Goal: Task Accomplishment & Management: Manage account settings

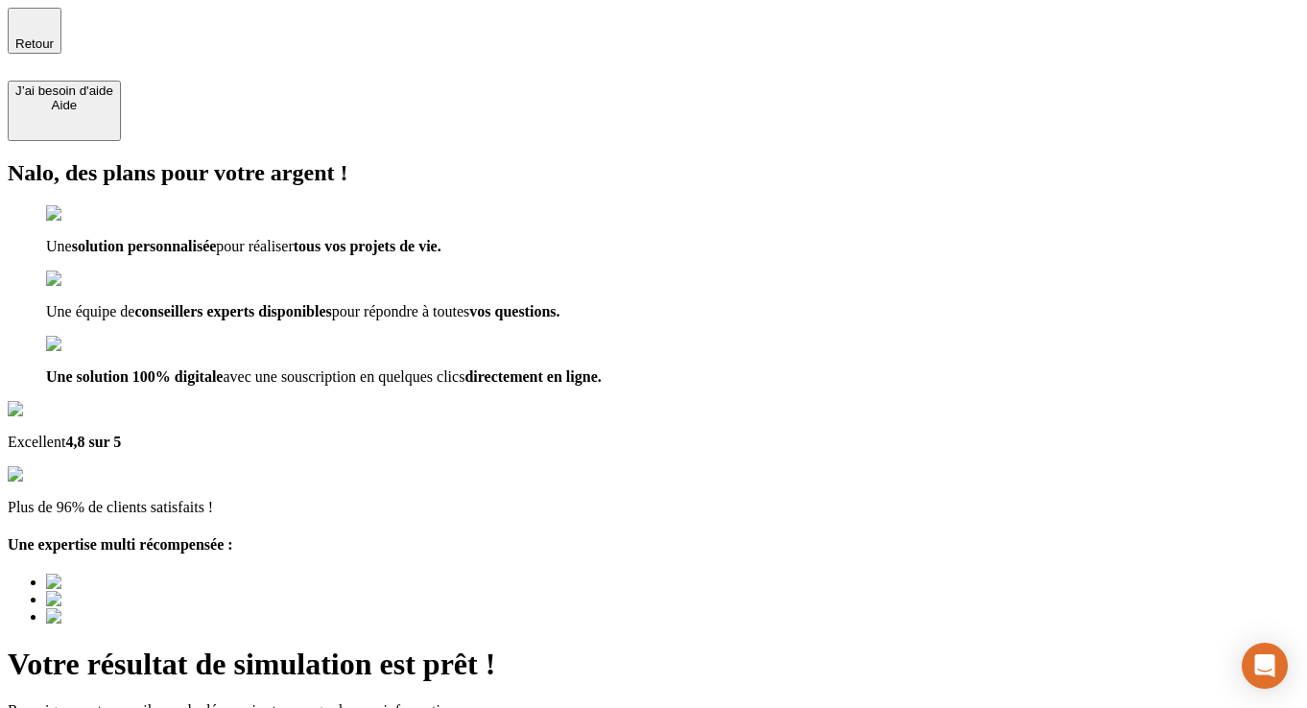
click at [82, 47] on div "Retour J’ai besoin d'aide [PERSON_NAME]" at bounding box center [654, 74] width 1292 height 133
click at [79, 15] on div "Retour J’ai besoin d'aide [PERSON_NAME]" at bounding box center [654, 74] width 1292 height 133
click at [54, 40] on span "Retour" at bounding box center [34, 43] width 38 height 14
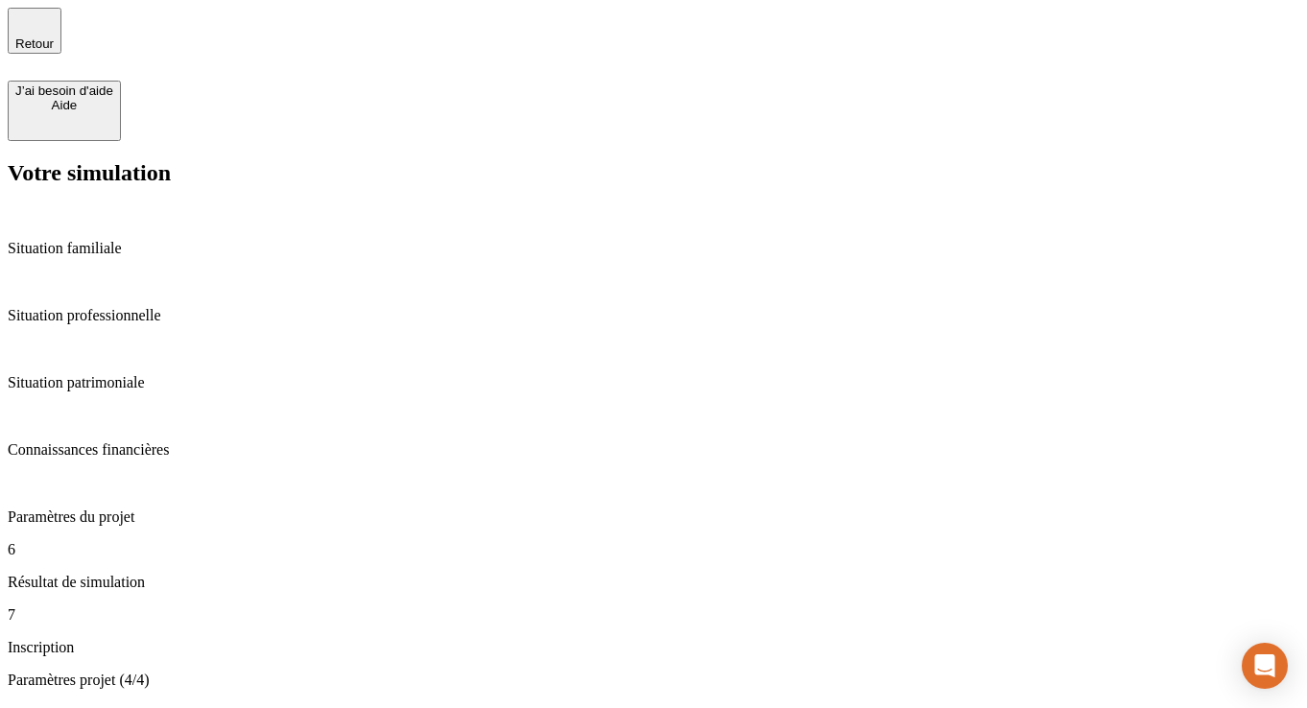
click at [54, 40] on span "Retour" at bounding box center [34, 43] width 38 height 14
click at [54, 36] on span "Retour" at bounding box center [34, 43] width 38 height 14
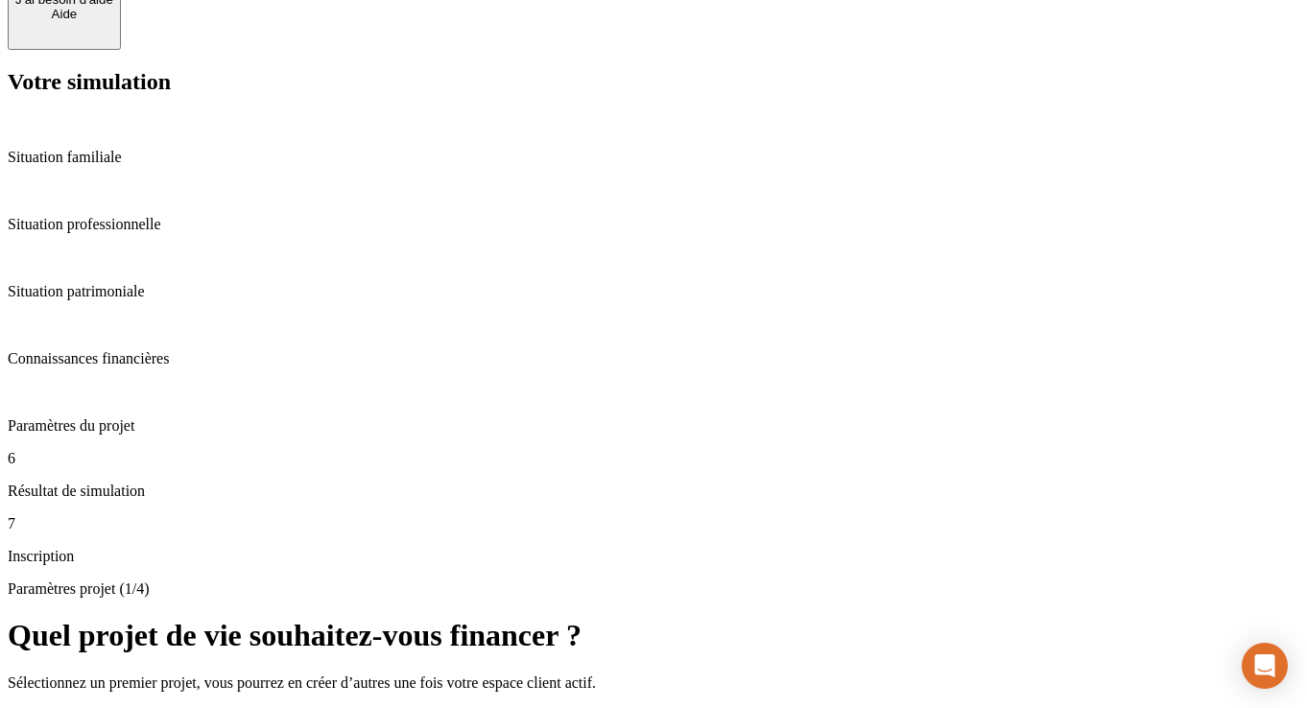
scroll to position [107, 0]
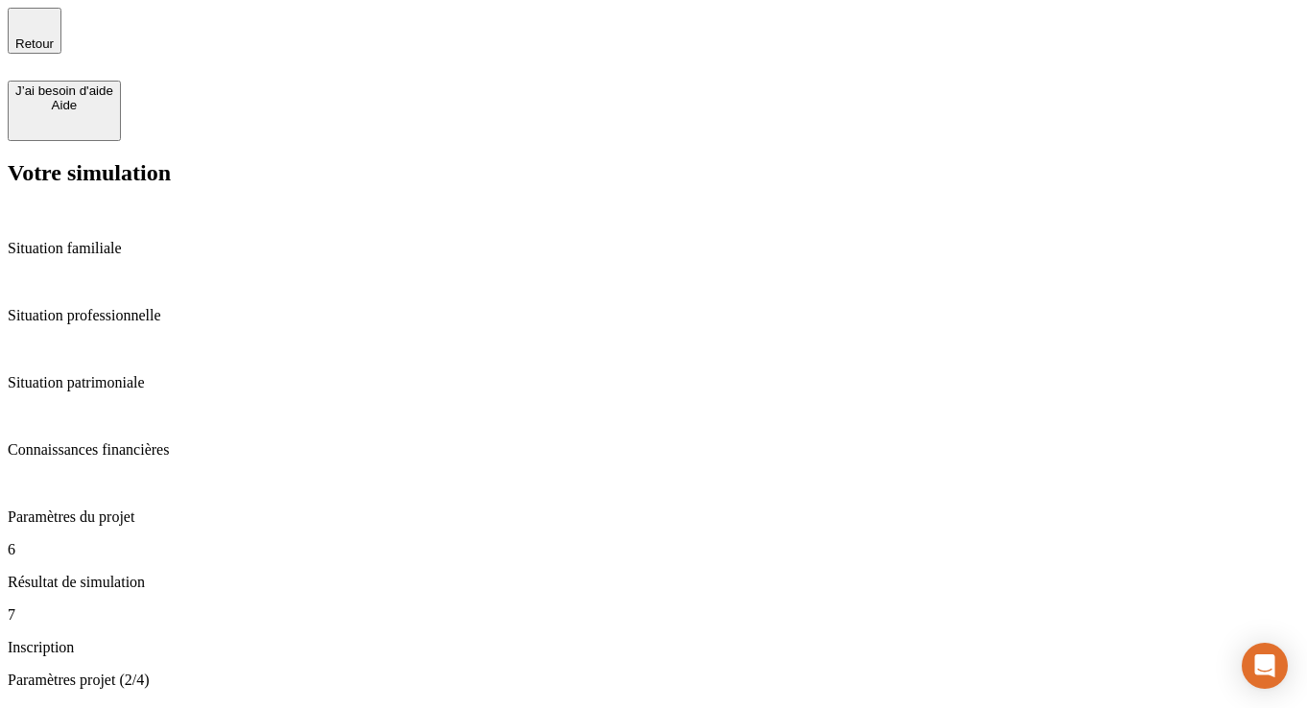
type input "65"
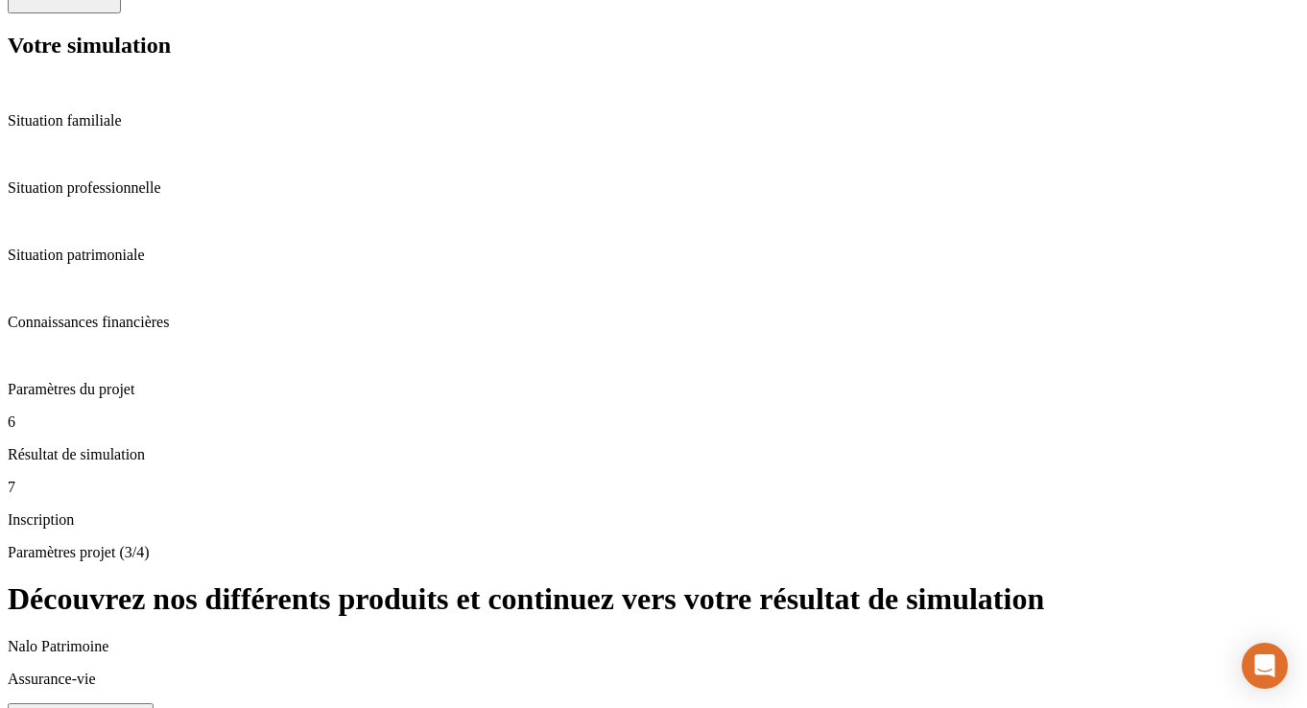
scroll to position [132, 0]
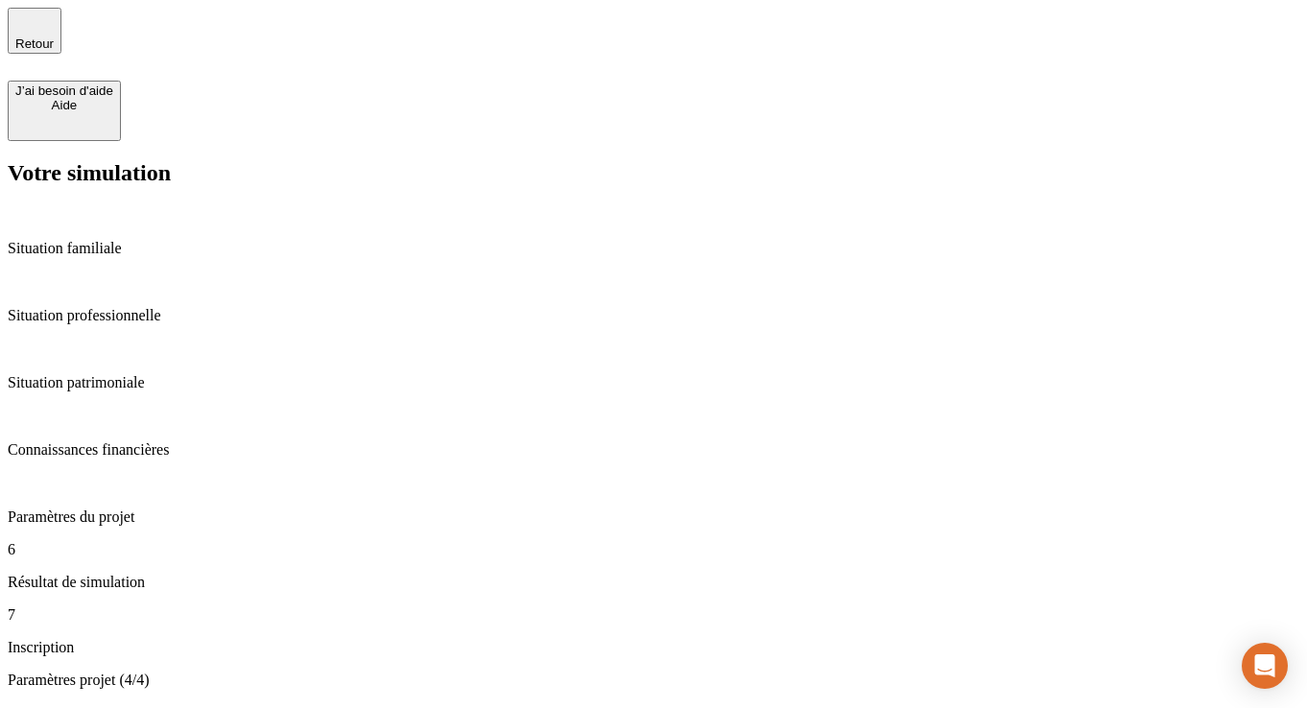
scroll to position [163, 0]
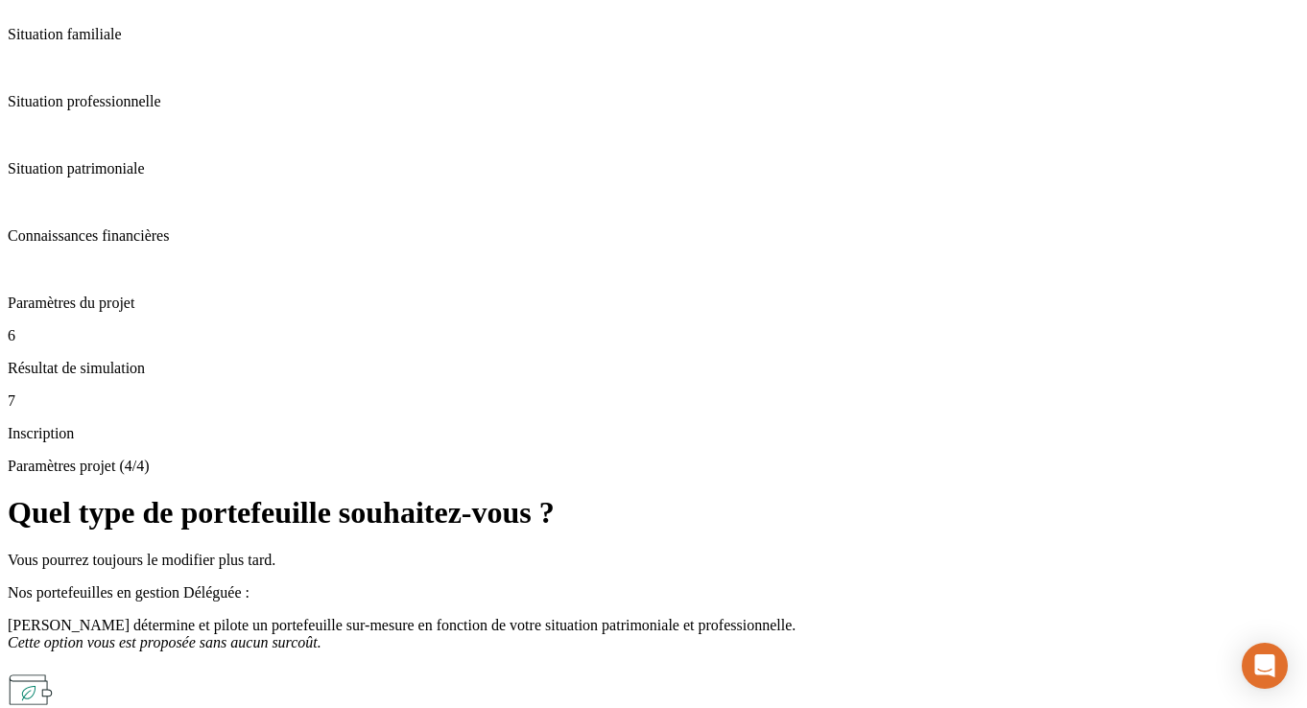
scroll to position [359, 0]
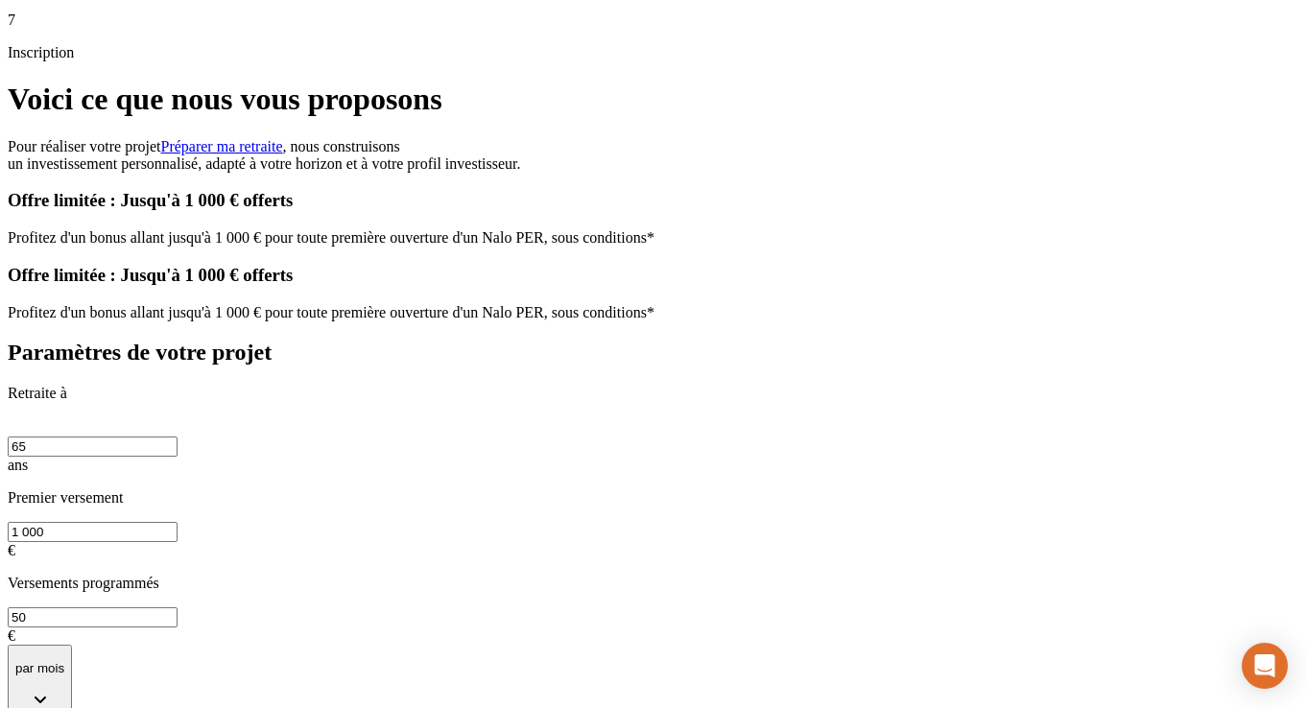
scroll to position [526, 0]
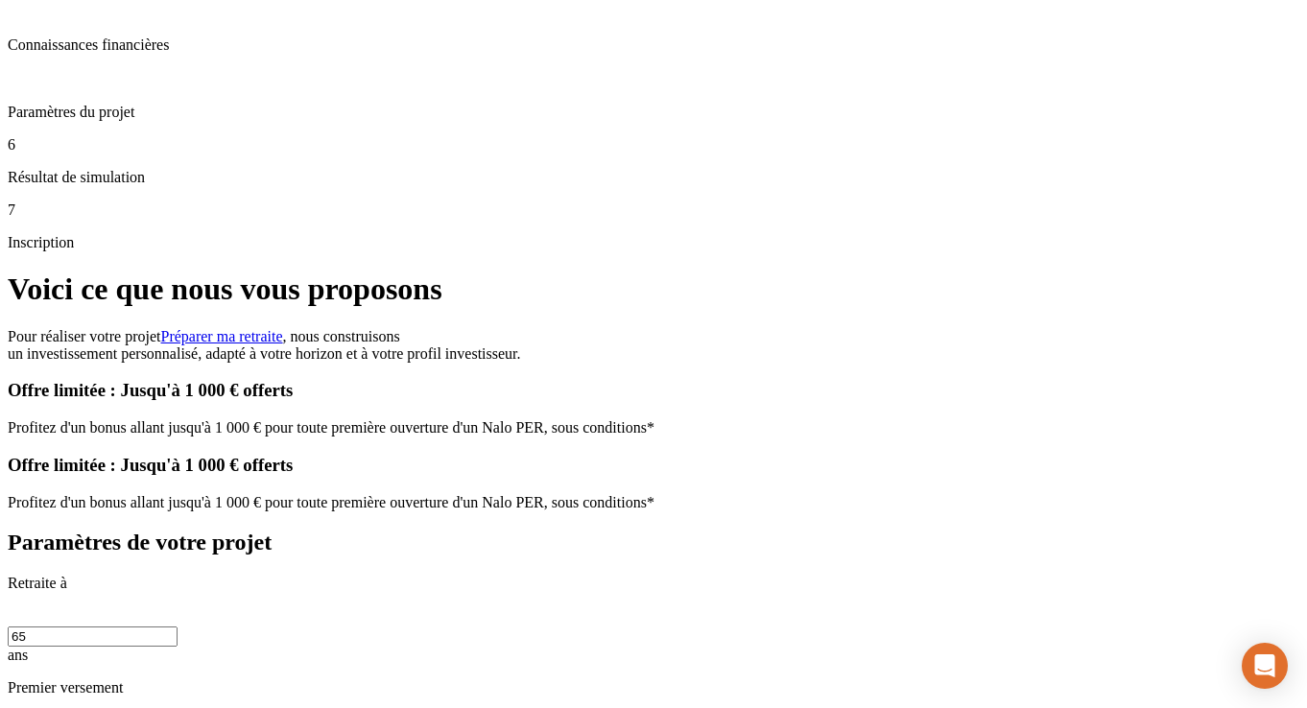
scroll to position [386, 0]
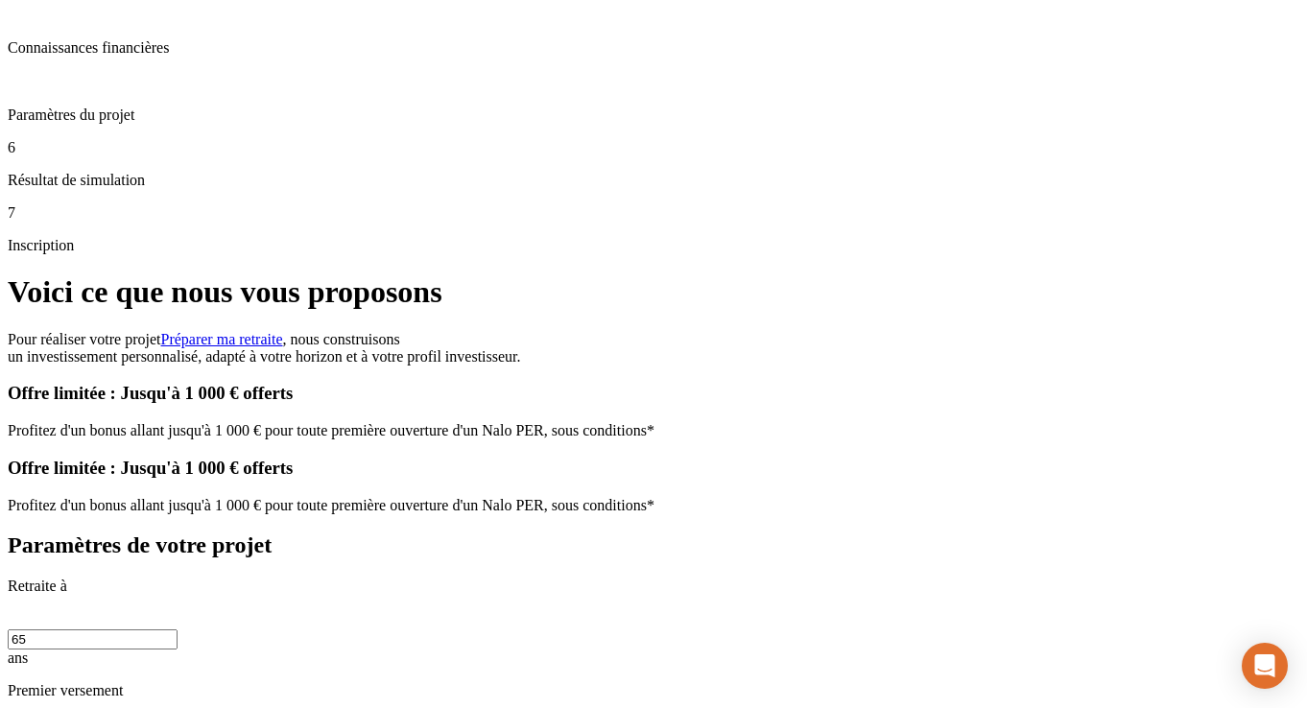
drag, startPoint x: 402, startPoint y: 87, endPoint x: 371, endPoint y: 86, distance: 30.7
click at [178, 630] on input "65" at bounding box center [93, 640] width 170 height 20
type input "40"
drag, startPoint x: 651, startPoint y: 100, endPoint x: 559, endPoint y: 94, distance: 92.3
click at [559, 578] on div "Retraite à 40 ans Premier versement 1 000 €" at bounding box center [654, 665] width 1292 height 175
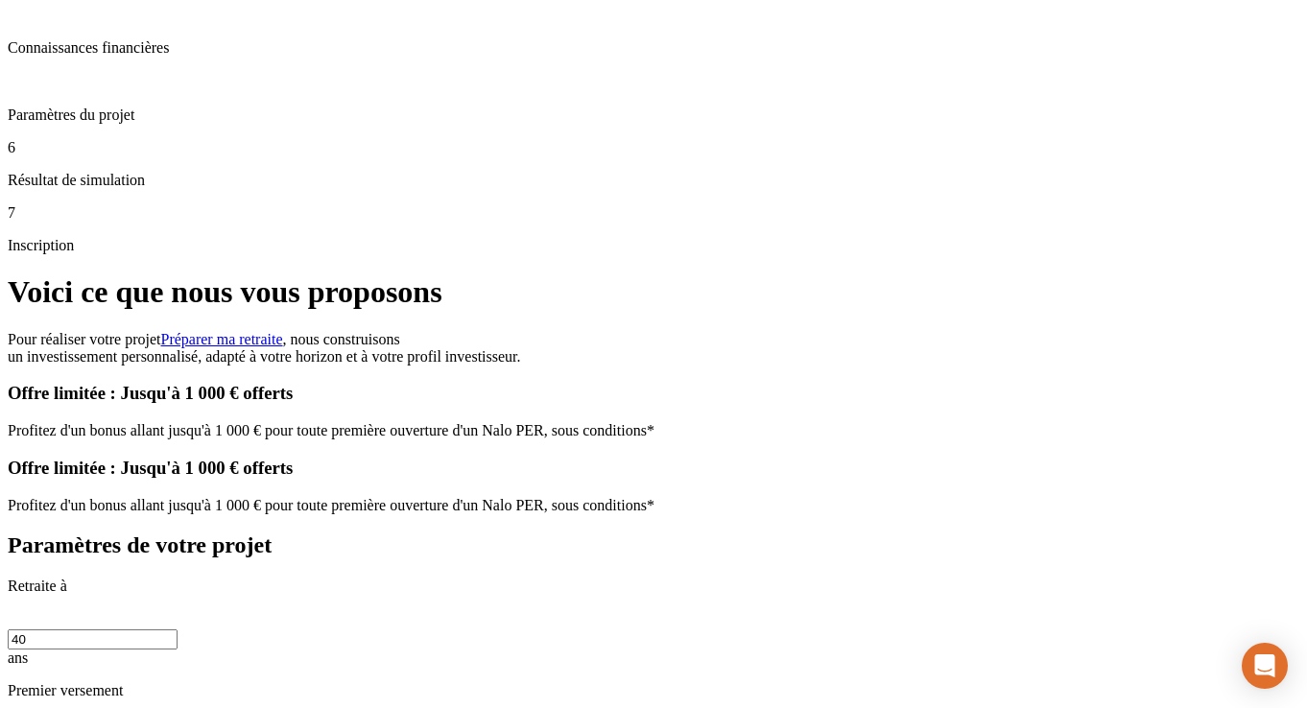
type input "2 000"
drag, startPoint x: 467, startPoint y: 85, endPoint x: 372, endPoint y: 84, distance: 95.0
click at [178, 630] on input "40" at bounding box center [93, 640] width 170 height 20
type input "55"
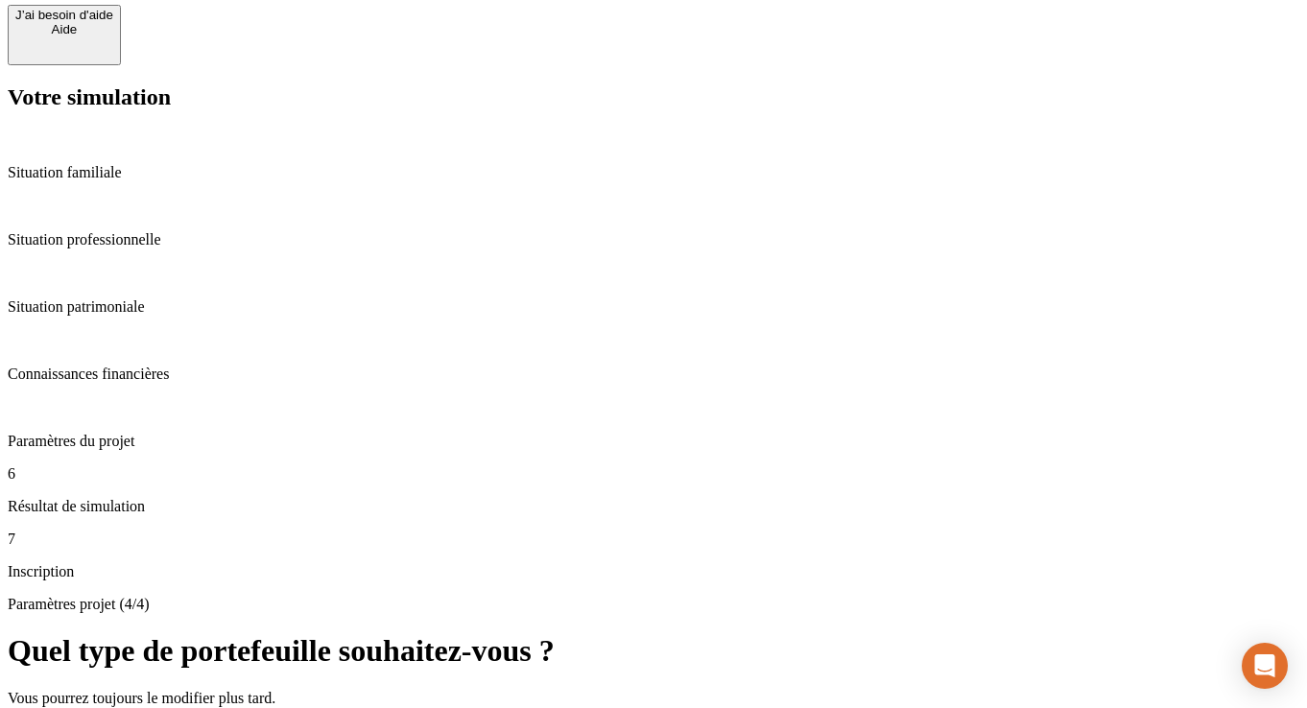
scroll to position [163, 0]
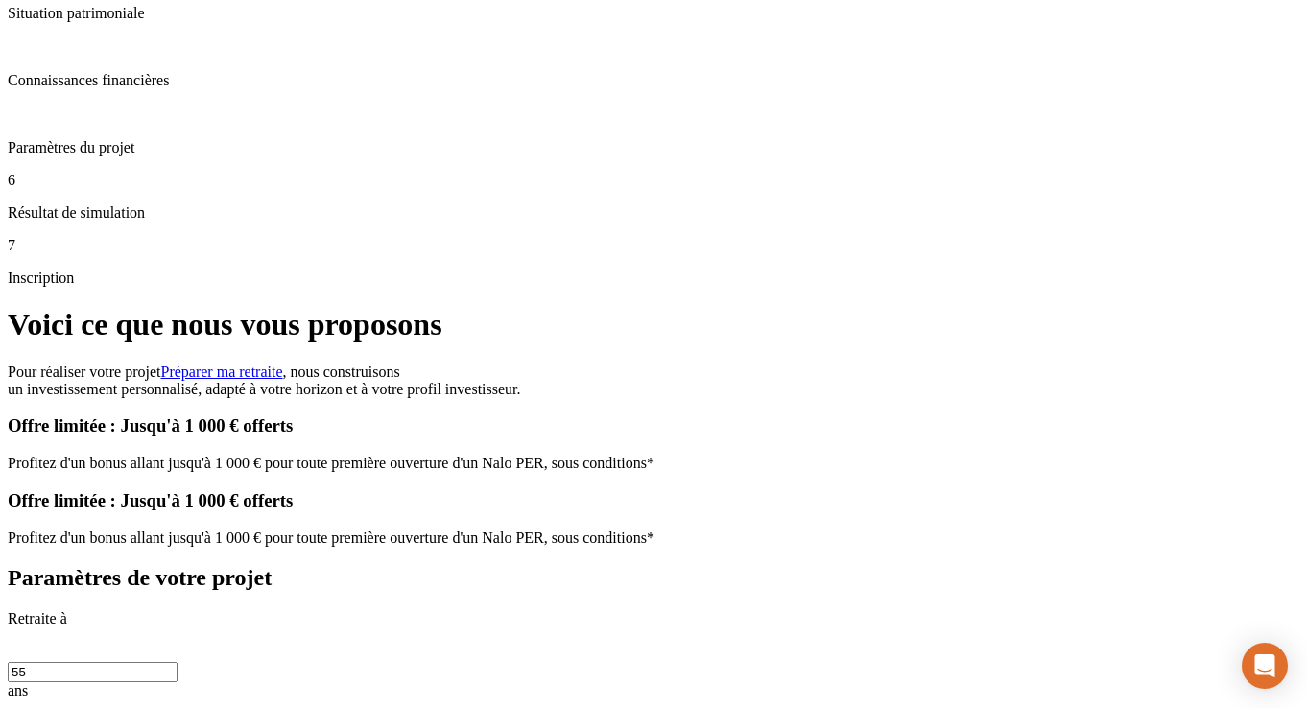
scroll to position [326, 0]
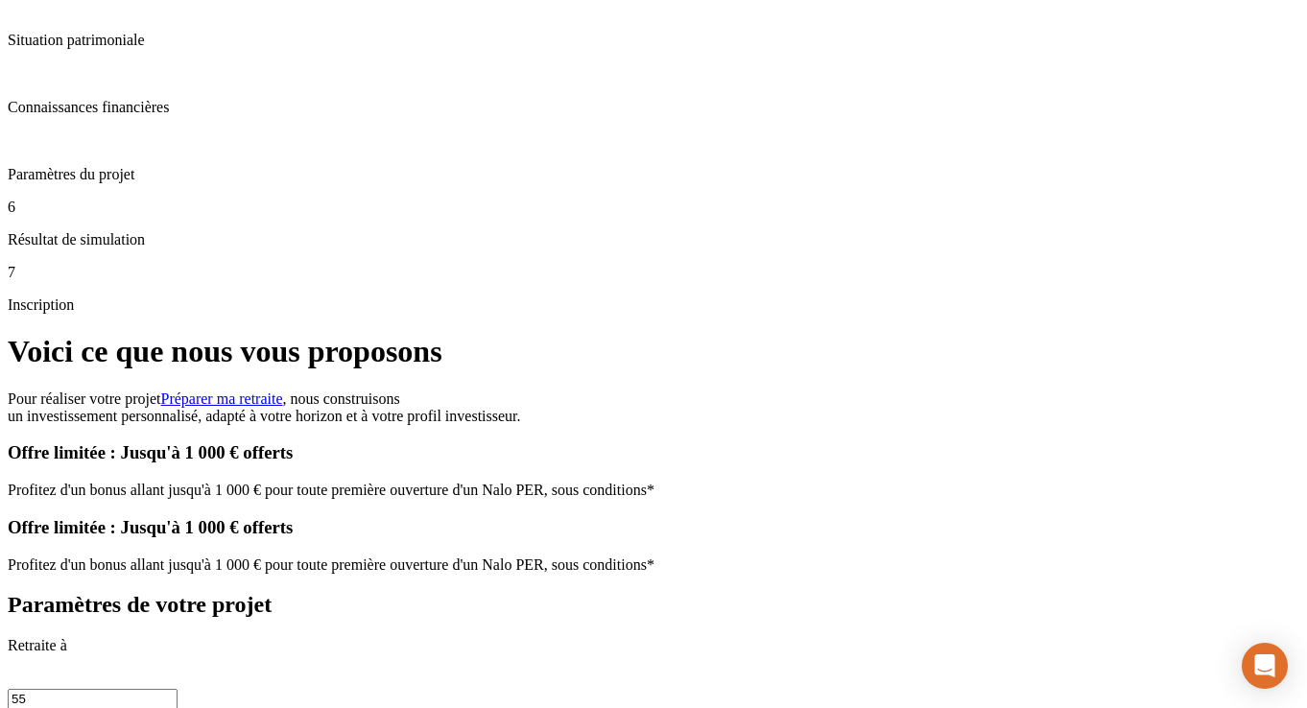
drag, startPoint x: 671, startPoint y: 155, endPoint x: 547, endPoint y: 155, distance: 123.8
type input "1 000"
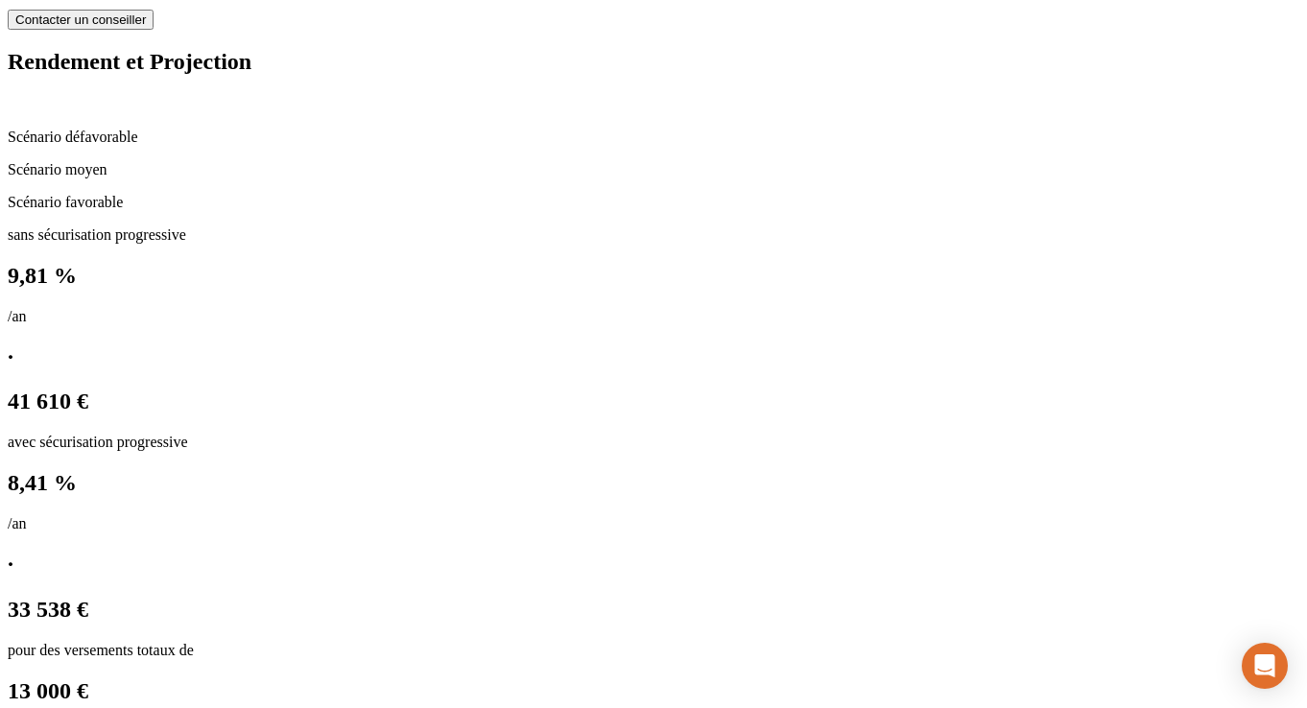
scroll to position [1314, 0]
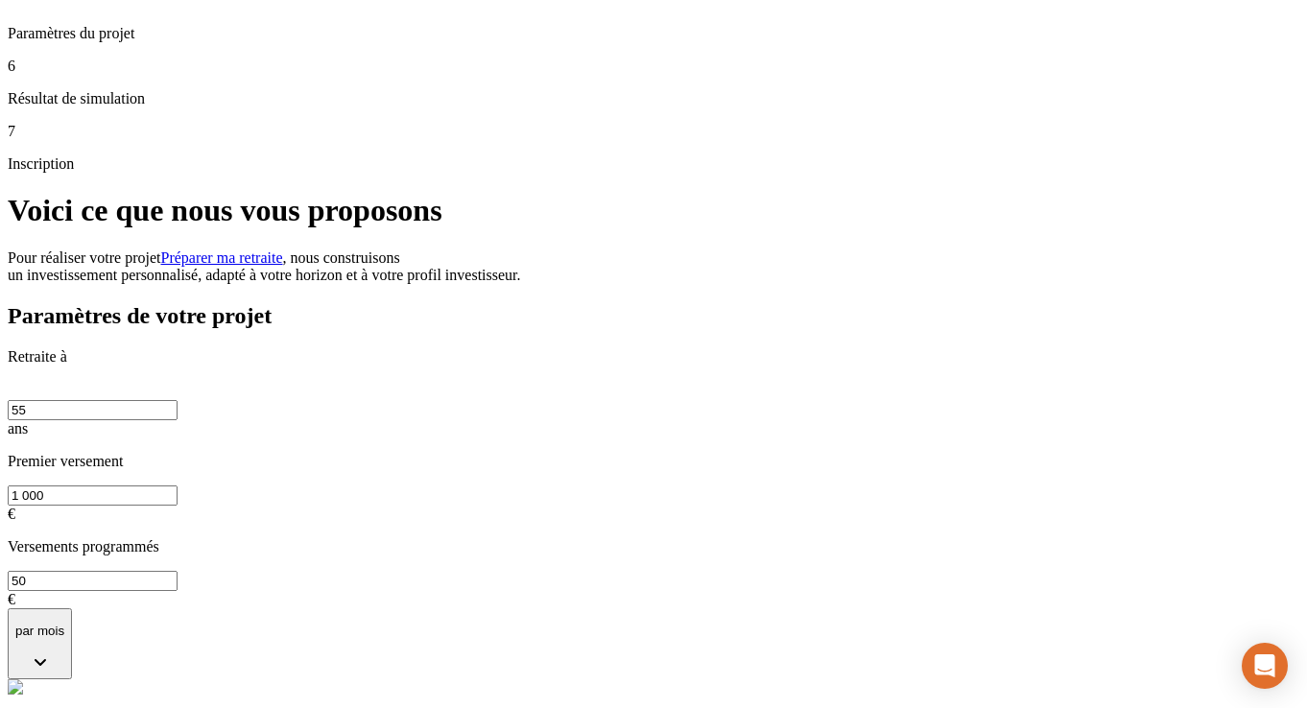
scroll to position [470, 0]
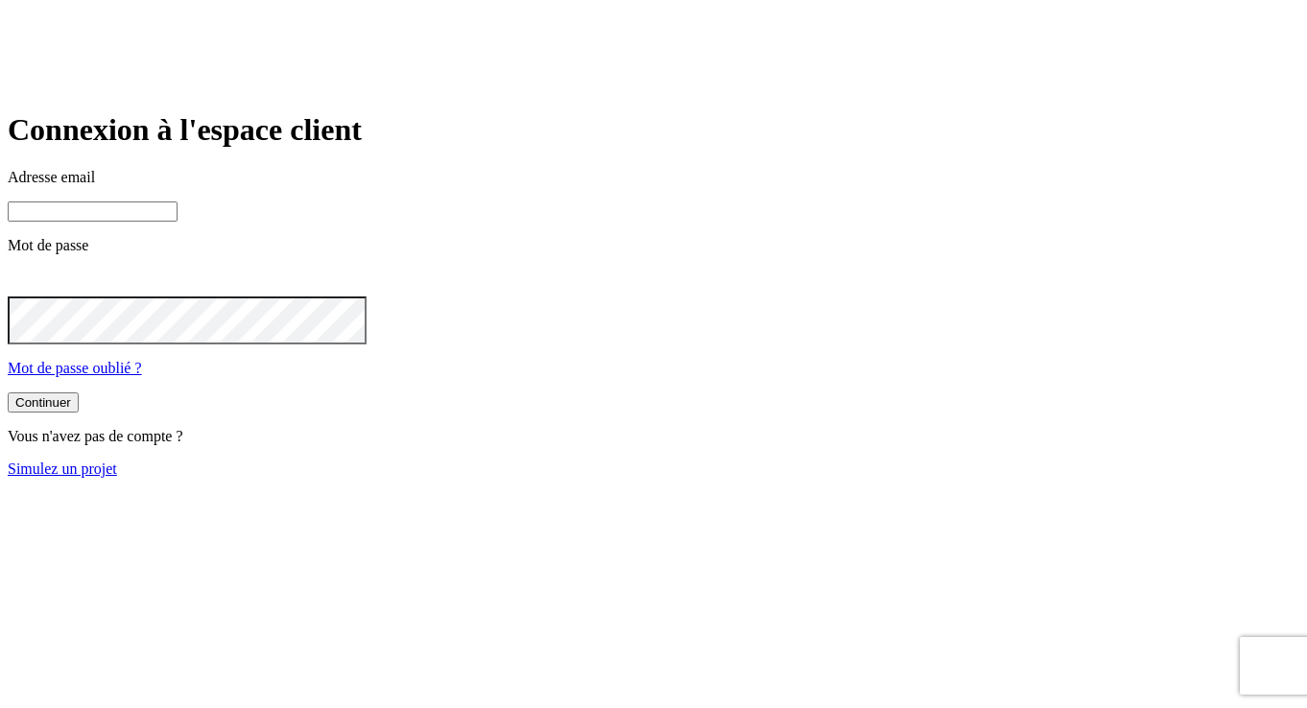
click at [178, 222] on input at bounding box center [93, 212] width 170 height 20
paste input "james.bond+20801@nalo.fr"
type input "james.bond+20801@nalo.fr"
click at [821, 297] on div at bounding box center [654, 283] width 1292 height 27
click at [24, 286] on icon at bounding box center [19, 281] width 10 height 10
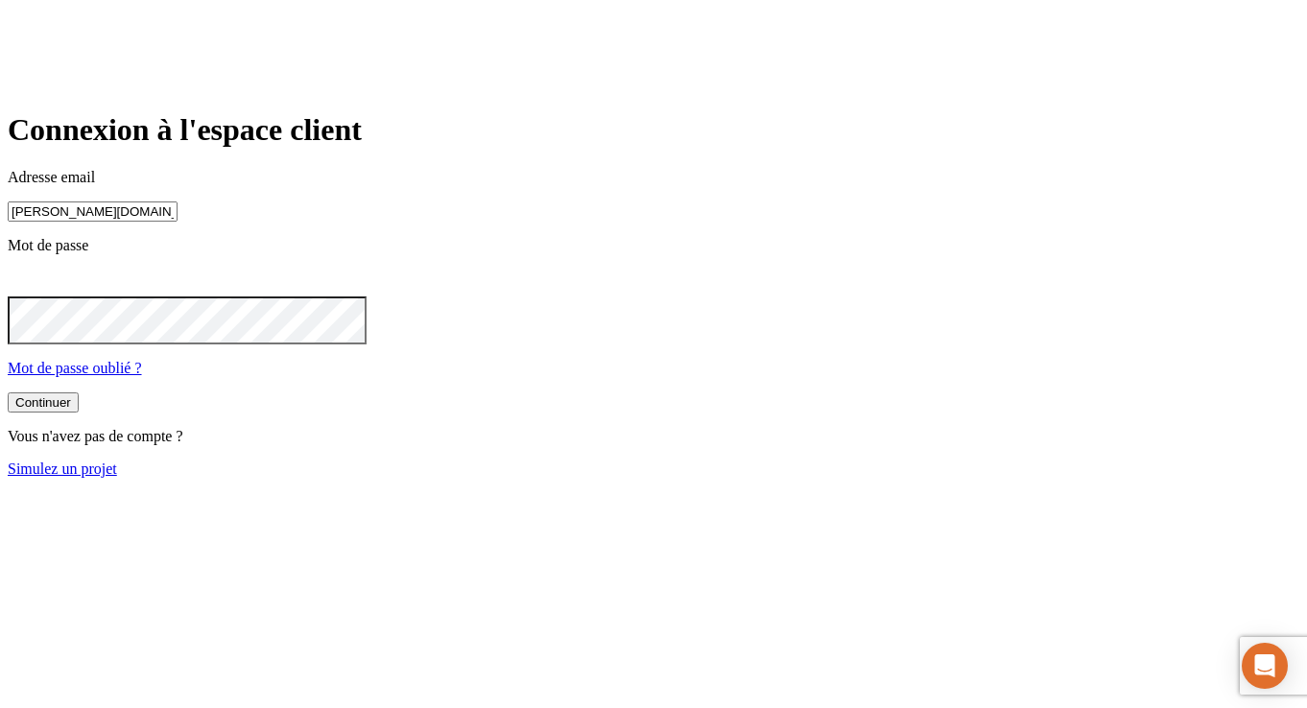
click at [79, 413] on button "Continuer" at bounding box center [43, 403] width 71 height 20
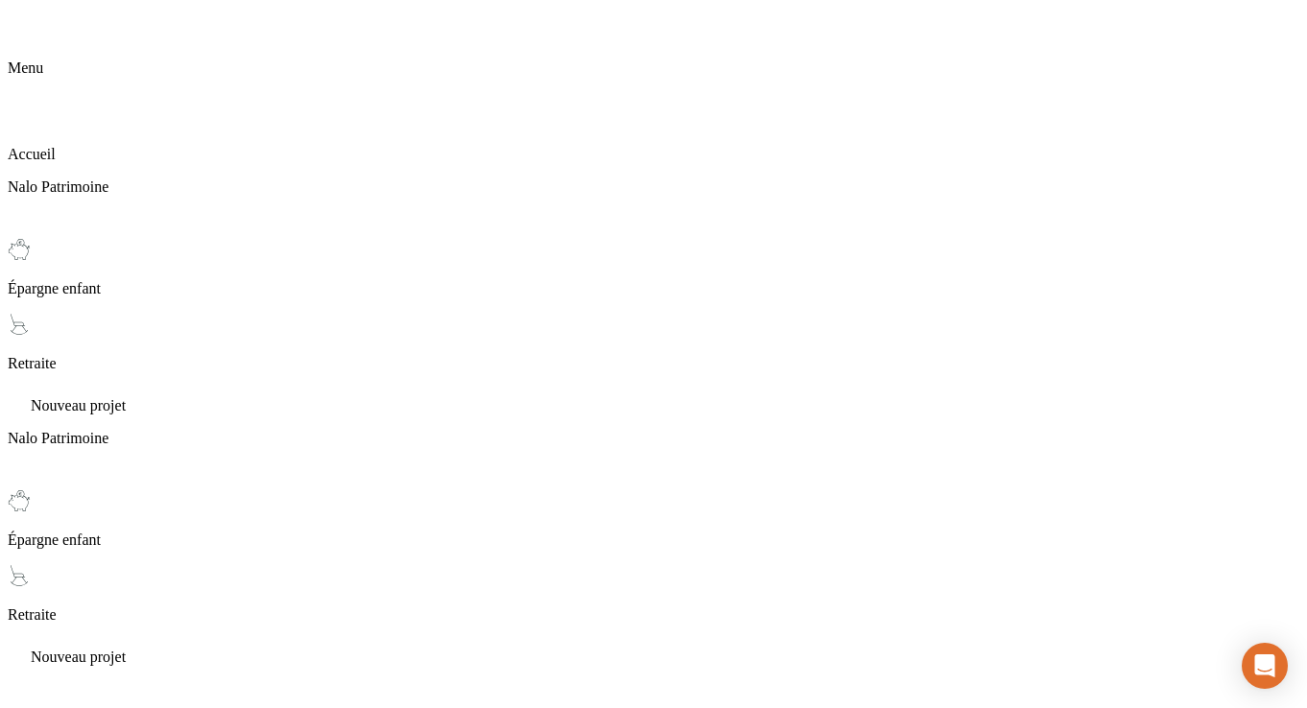
scroll to position [21, 0]
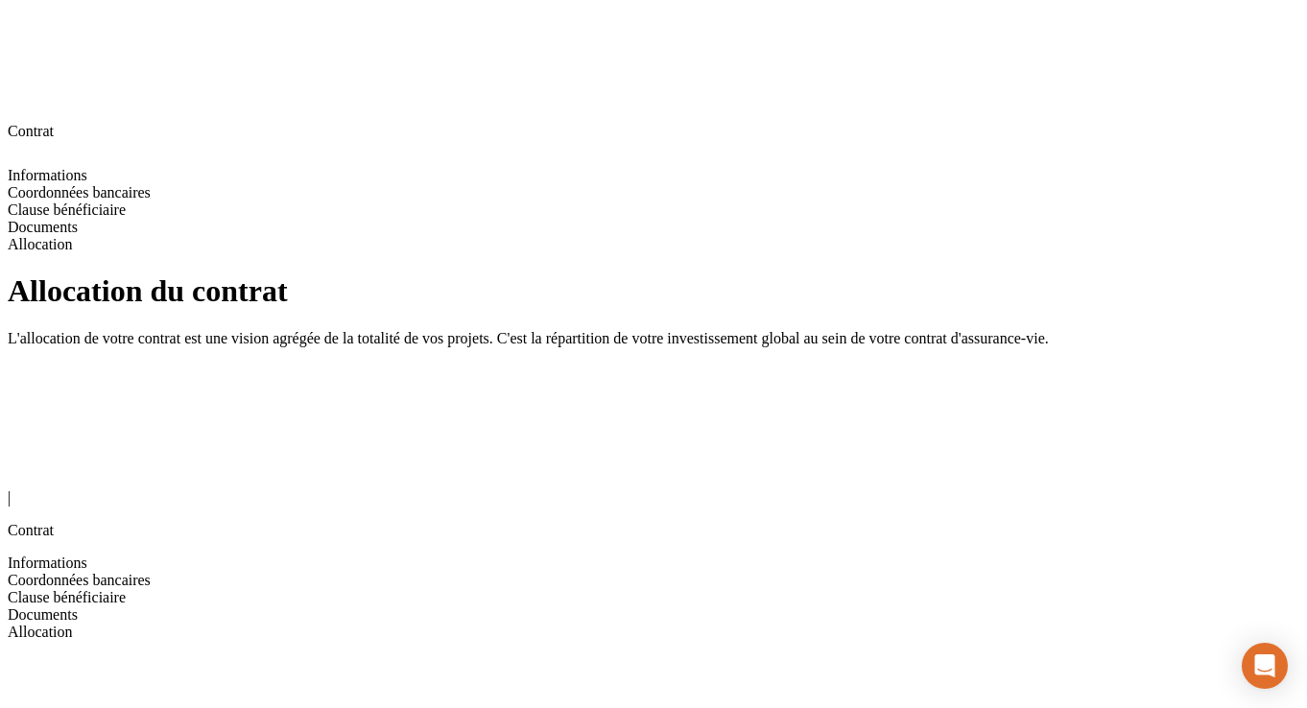
click at [31, 463] on icon at bounding box center [19, 474] width 23 height 23
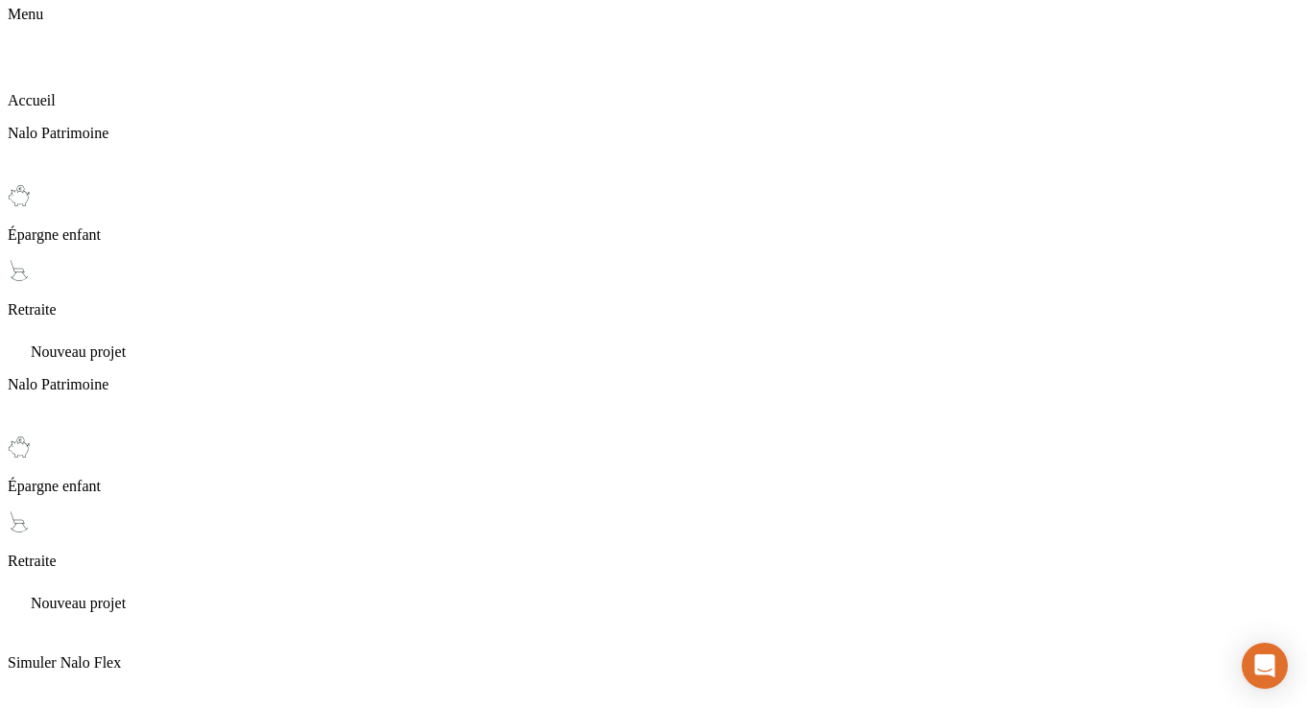
scroll to position [137, 0]
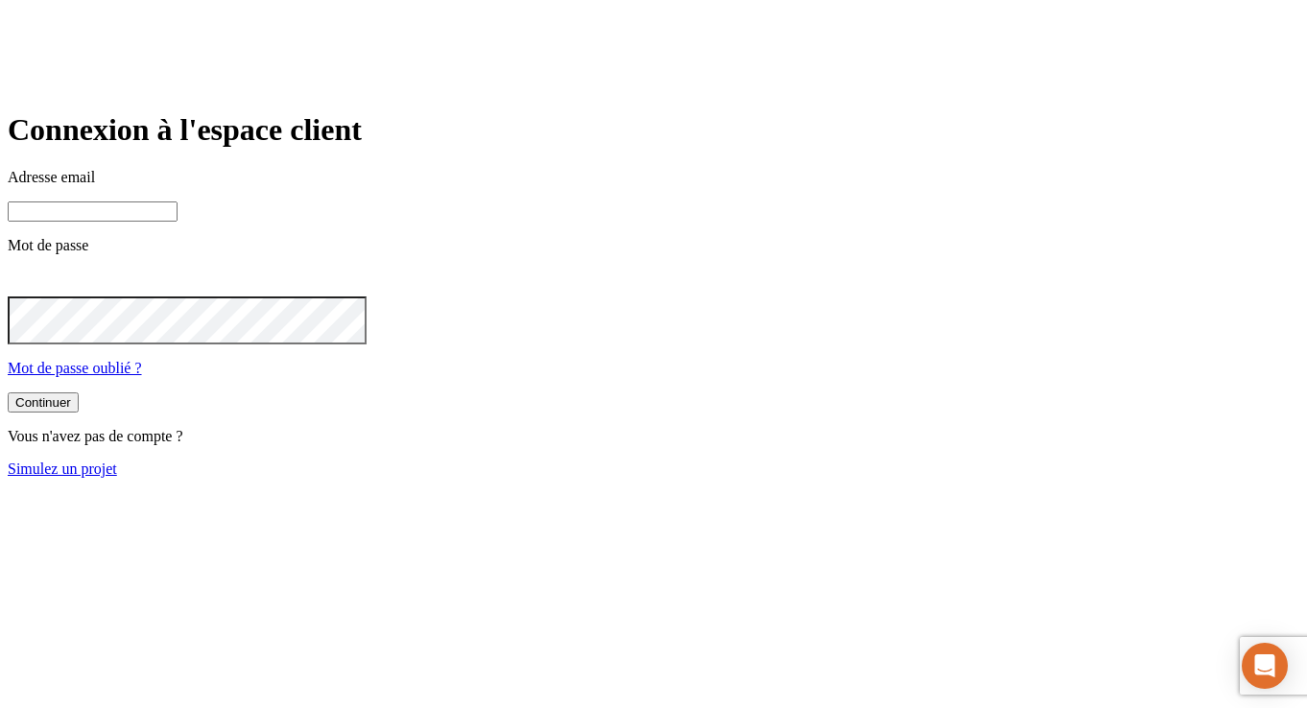
click at [178, 222] on input at bounding box center [93, 212] width 170 height 20
paste input "james.bond+38708@nalo.fr"
click at [819, 297] on div at bounding box center [654, 283] width 1292 height 27
click at [24, 286] on icon at bounding box center [19, 281] width 10 height 10
click at [79, 415] on button "Continuer" at bounding box center [43, 404] width 71 height 20
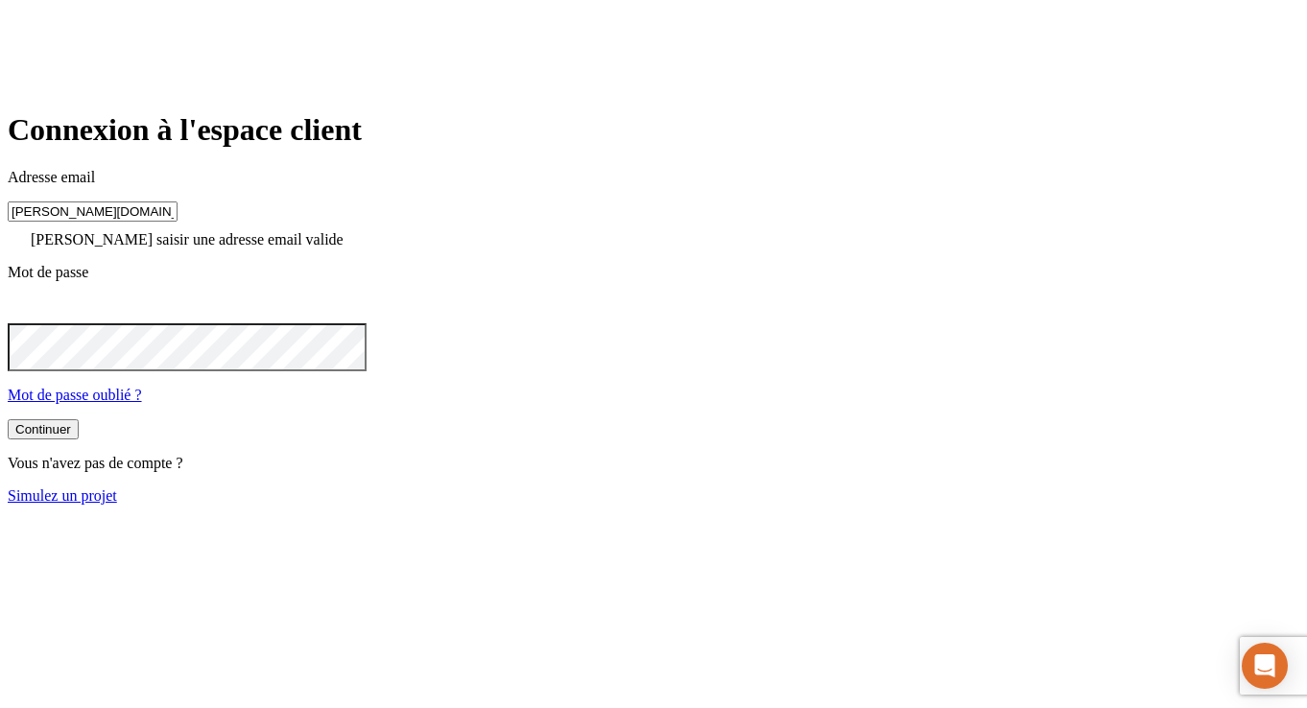
click at [178, 222] on input "james.bond+38708@nalo.fr" at bounding box center [93, 212] width 170 height 20
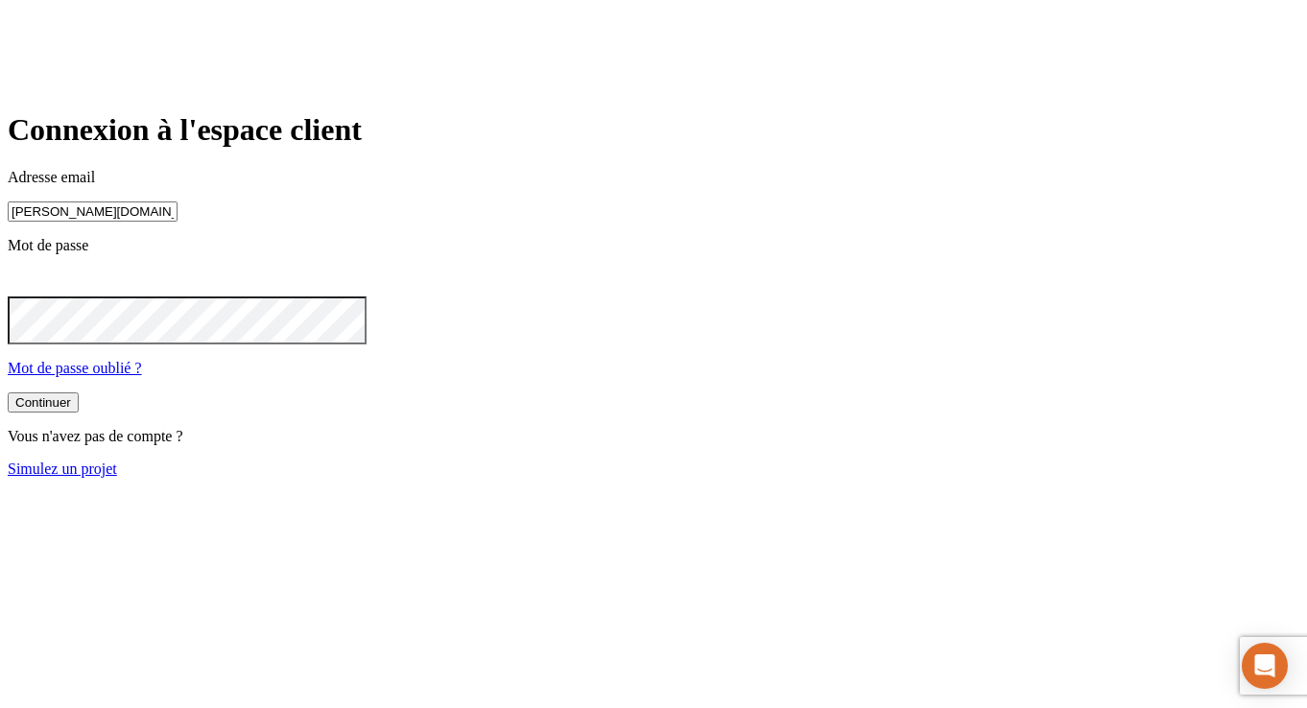
type input "james.bond+38708@nalo.fr"
click at [71, 410] on div "Continuer" at bounding box center [43, 402] width 56 height 14
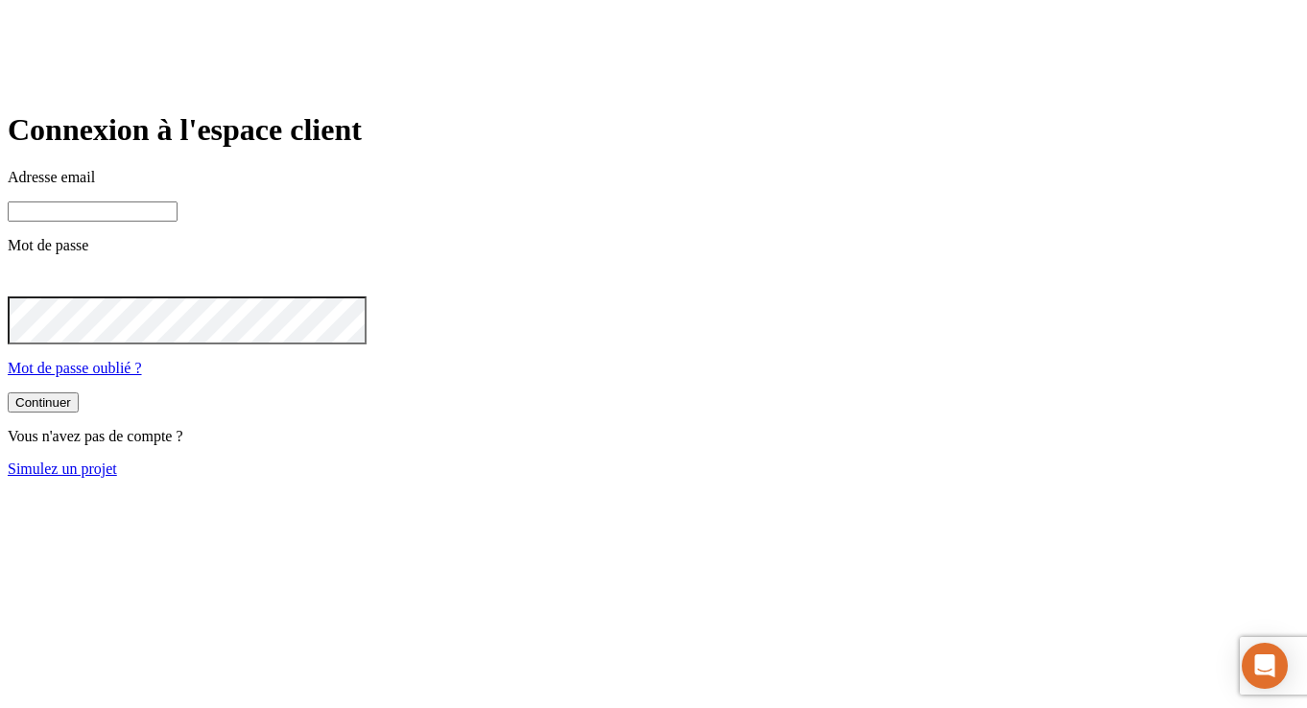
click at [178, 222] on input at bounding box center [93, 212] width 170 height 20
paste input "james.bond+33839@nalo.fr"
type input "james.bond+33839@nalo.fr"
click at [822, 297] on div at bounding box center [654, 283] width 1292 height 27
click at [31, 293] on icon at bounding box center [19, 281] width 23 height 23
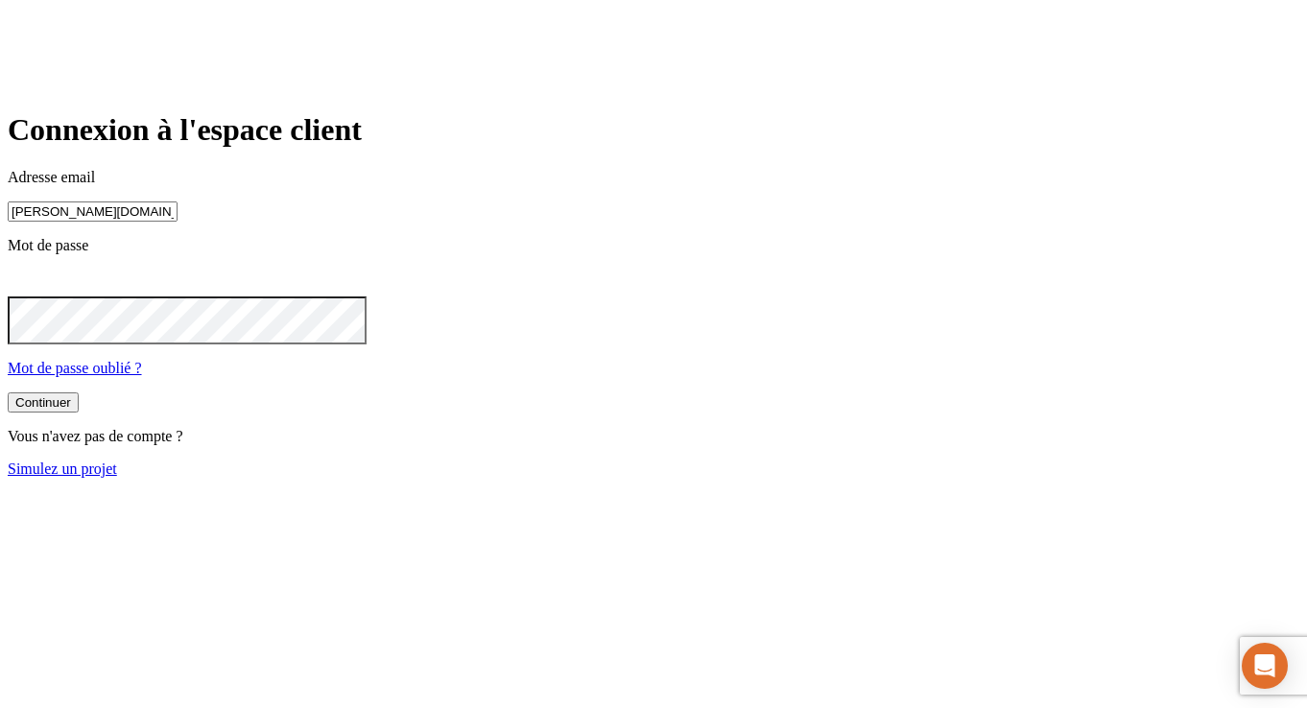
click at [71, 410] on div "Continuer" at bounding box center [43, 402] width 56 height 14
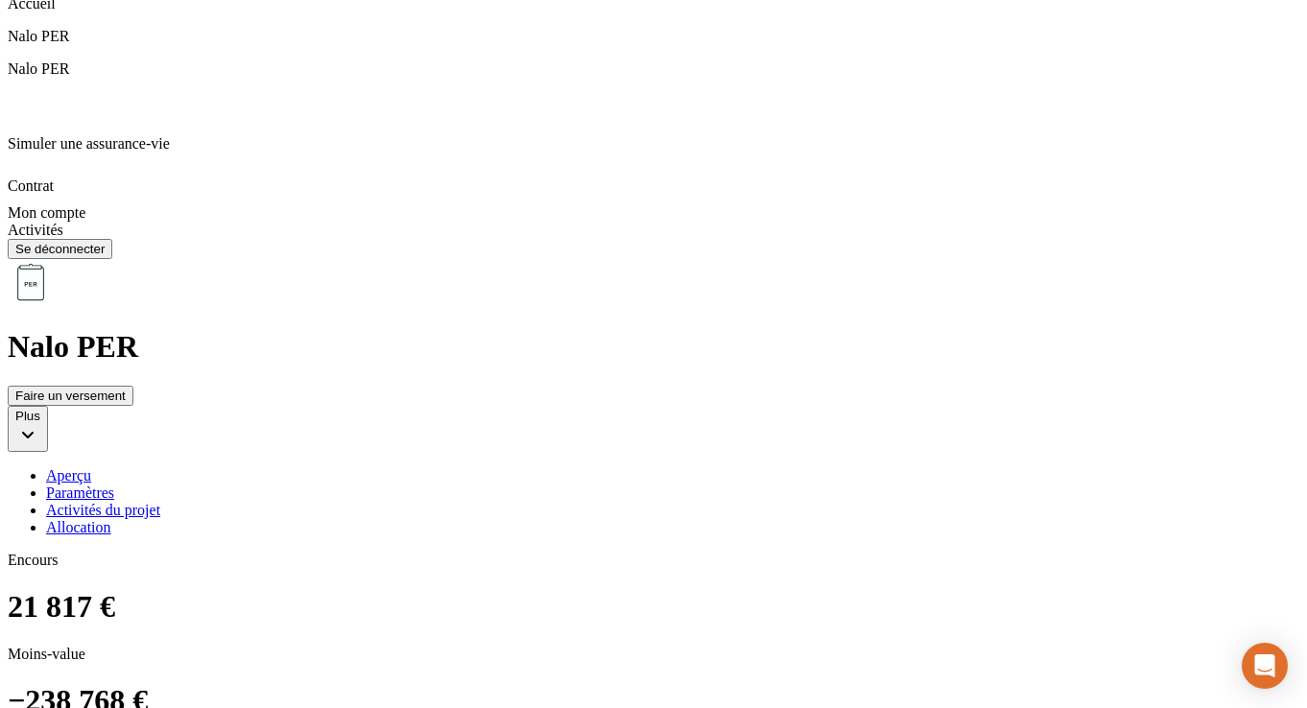
scroll to position [184, 0]
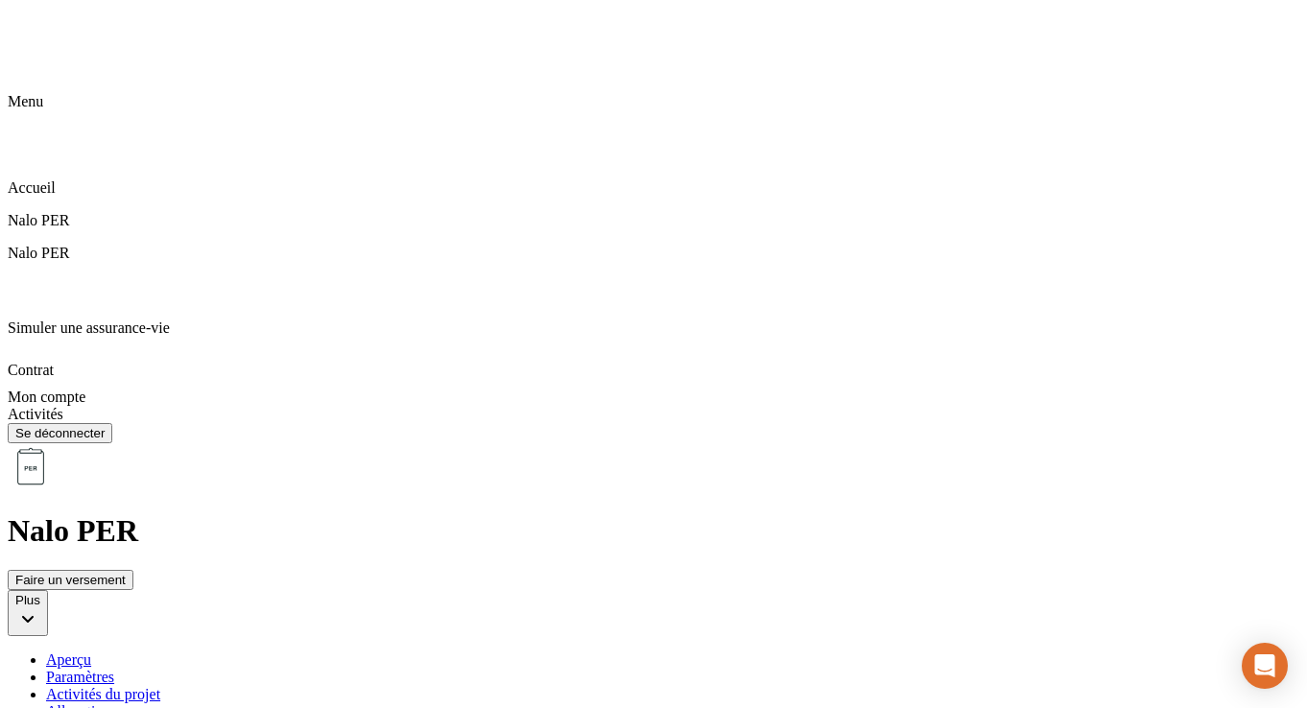
scroll to position [0, 0]
click at [648, 689] on div "Activités du projet" at bounding box center [673, 697] width 1254 height 17
click at [752, 706] on div "Allocation" at bounding box center [673, 714] width 1254 height 17
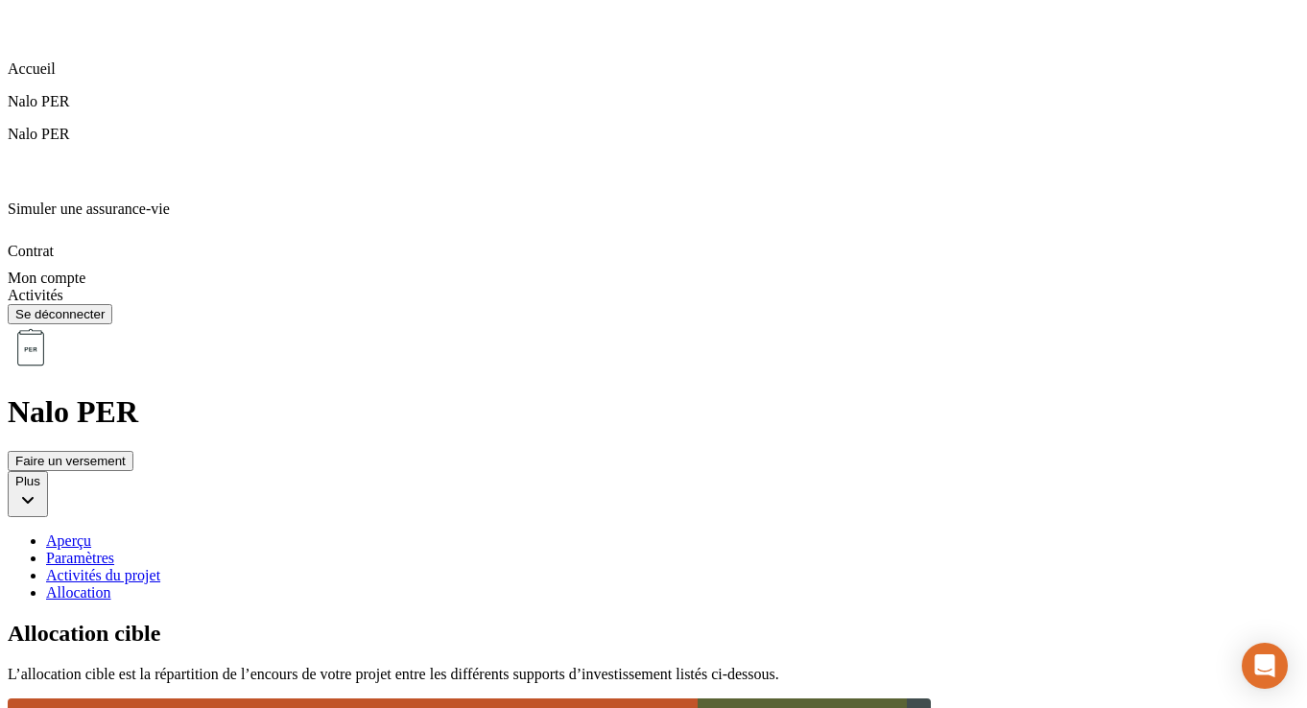
scroll to position [223, 0]
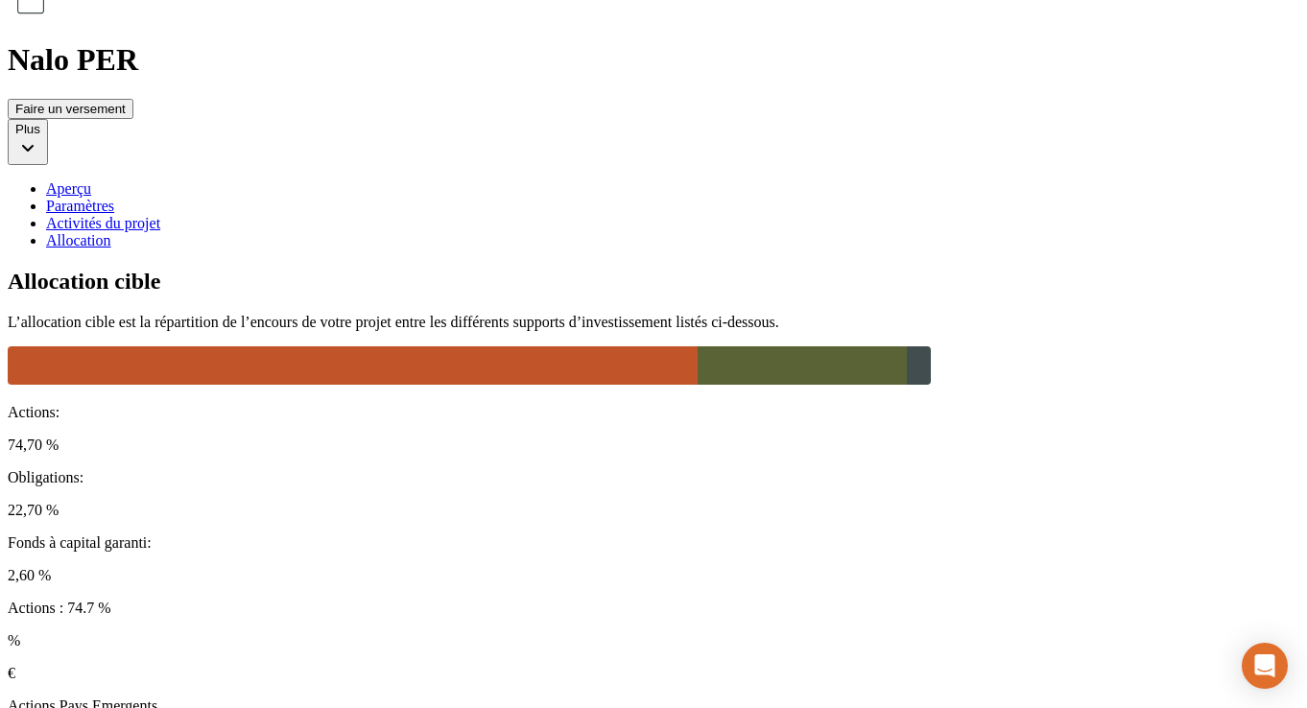
scroll to position [508, 0]
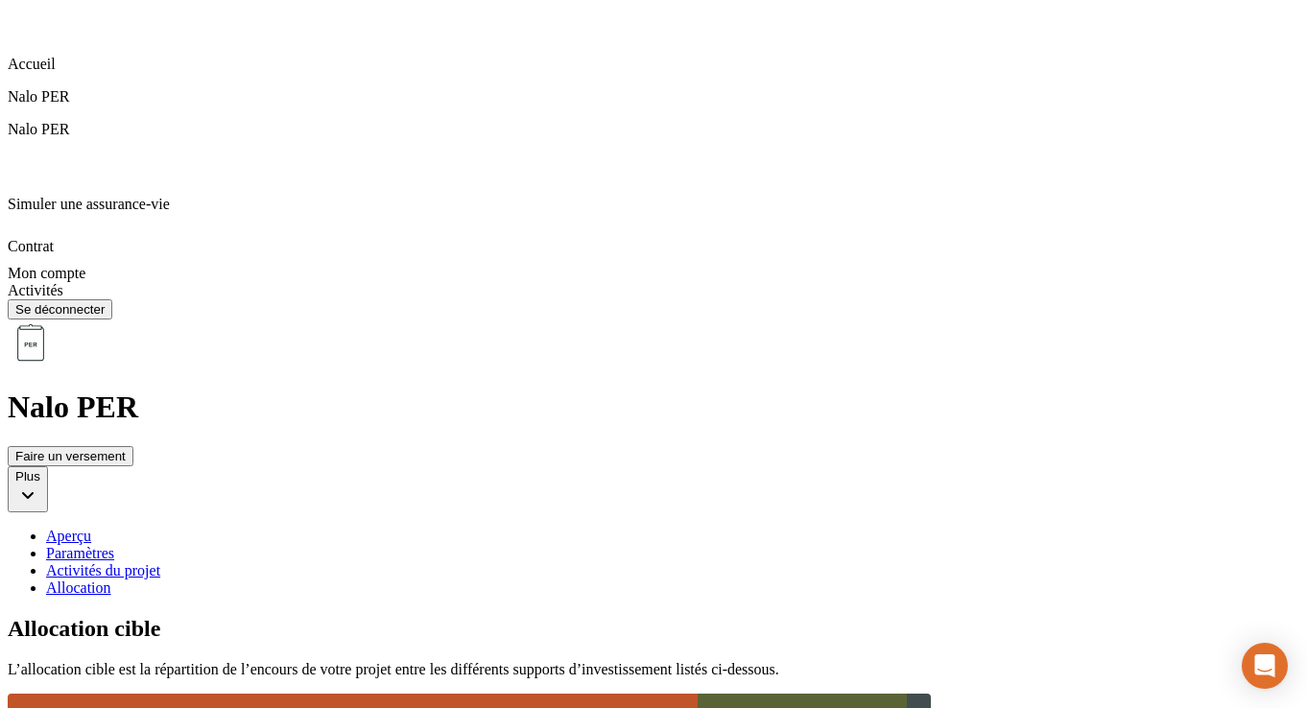
scroll to position [0, 0]
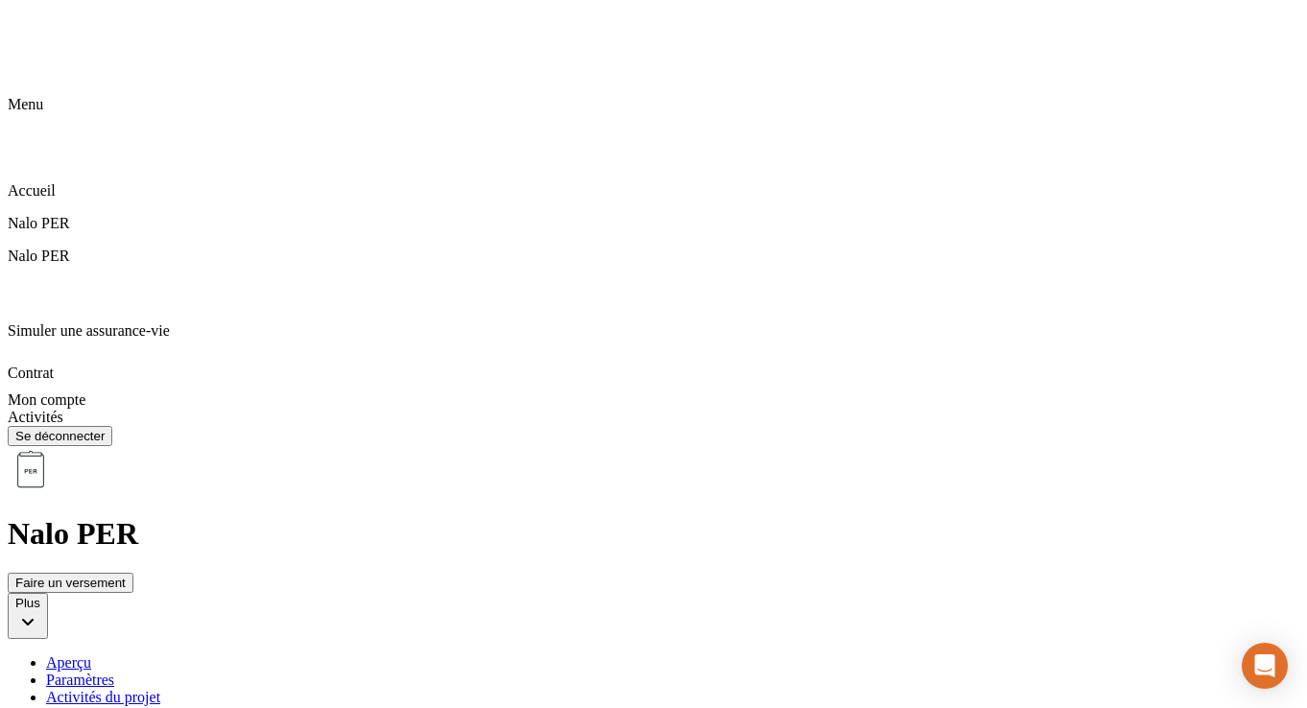
click at [769, 706] on div "Allocation" at bounding box center [673, 714] width 1254 height 17
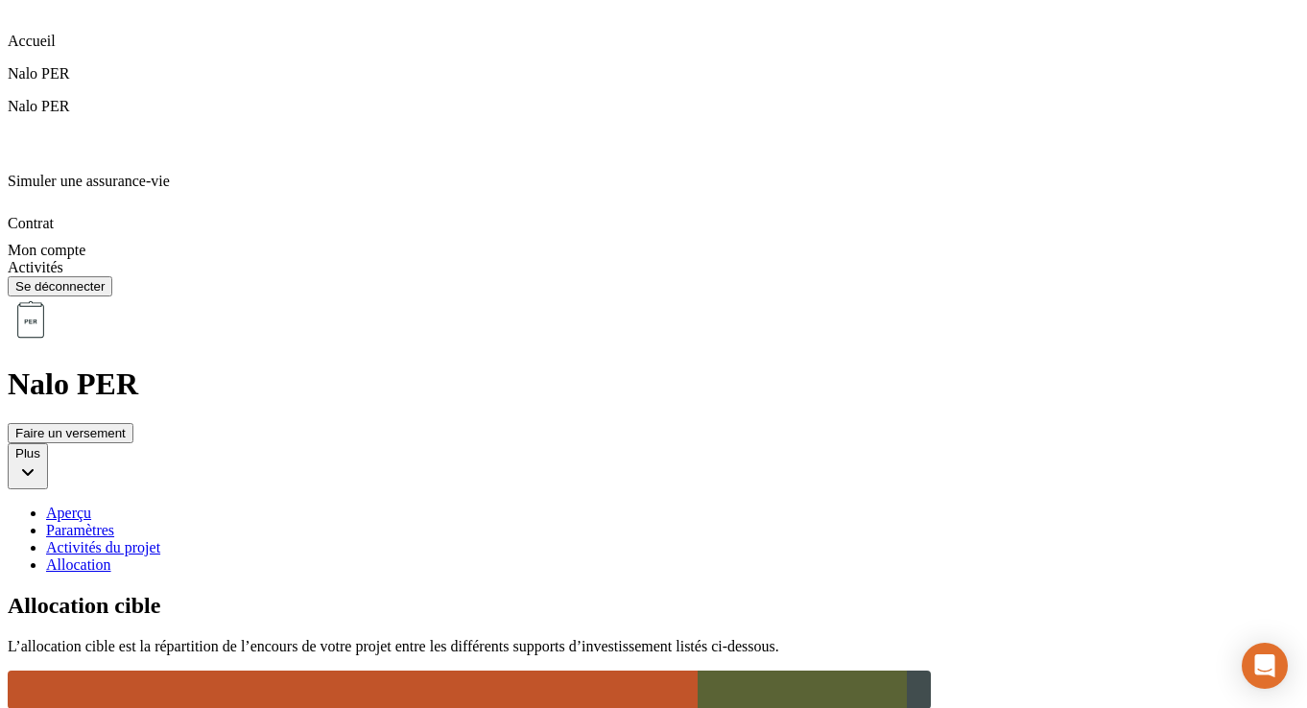
scroll to position [61, 0]
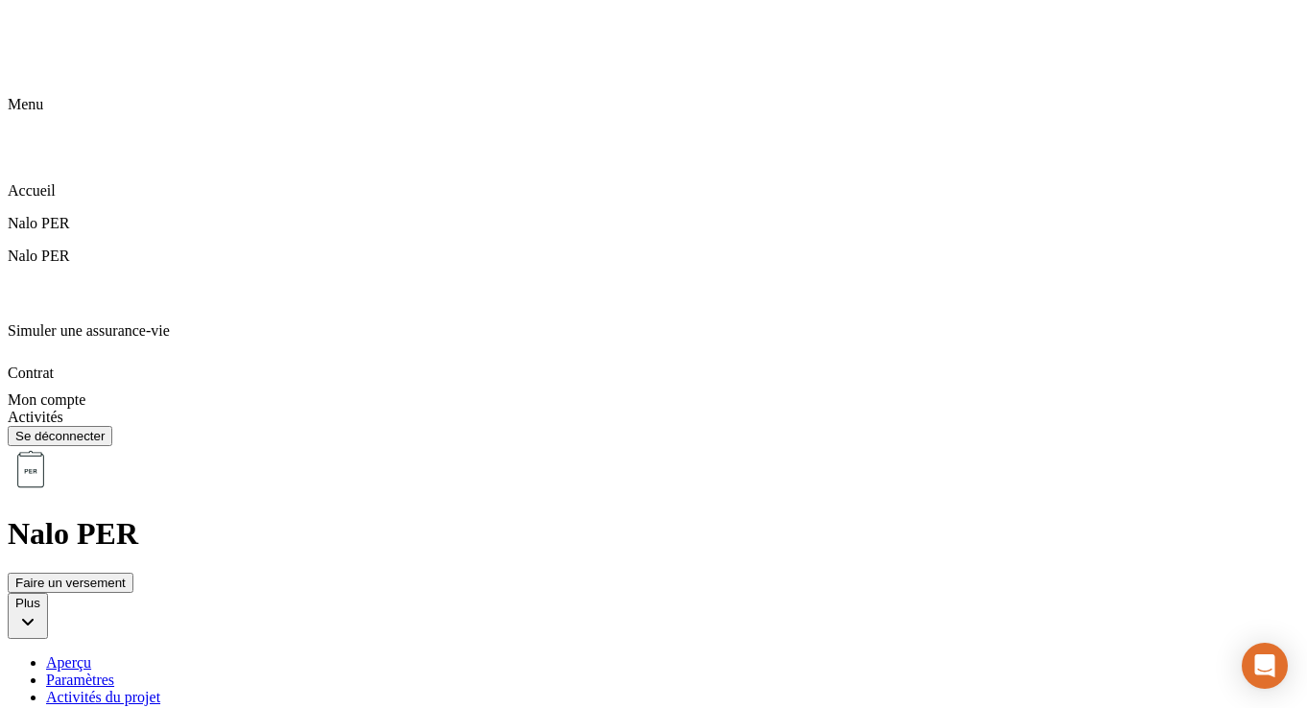
click at [770, 706] on div "Allocation" at bounding box center [673, 714] width 1254 height 17
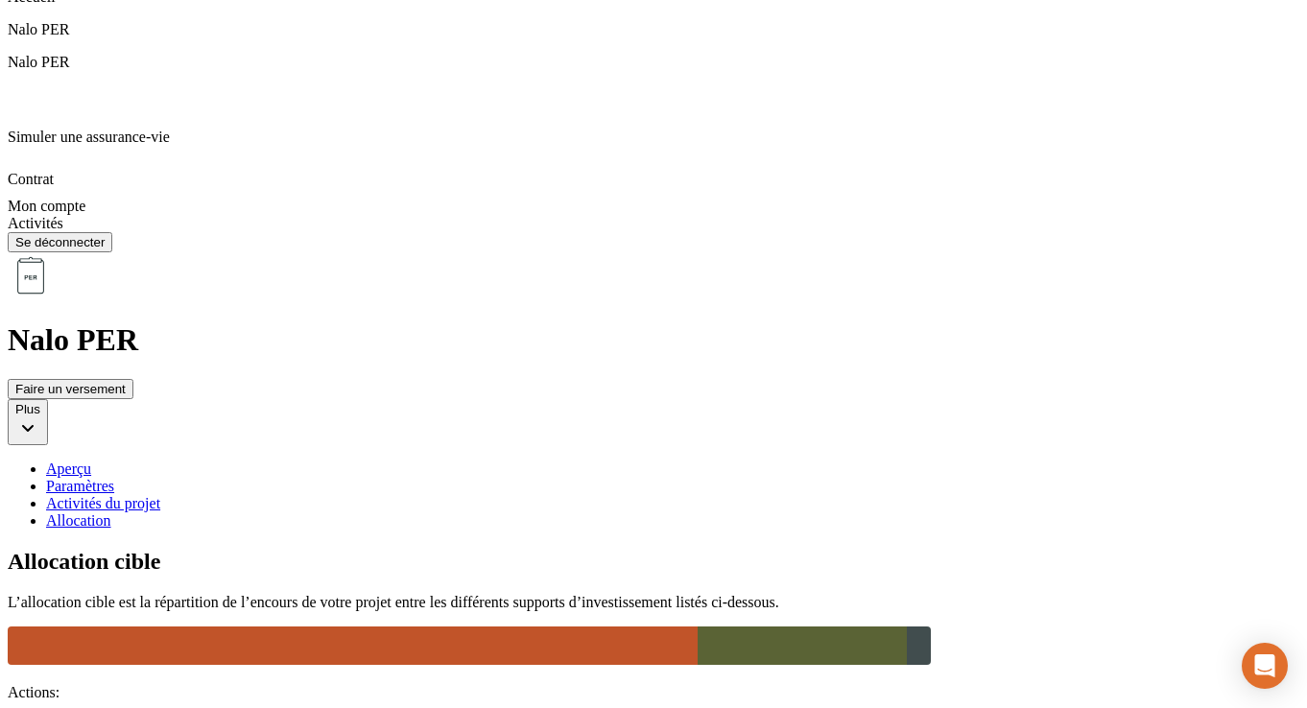
scroll to position [189, 0]
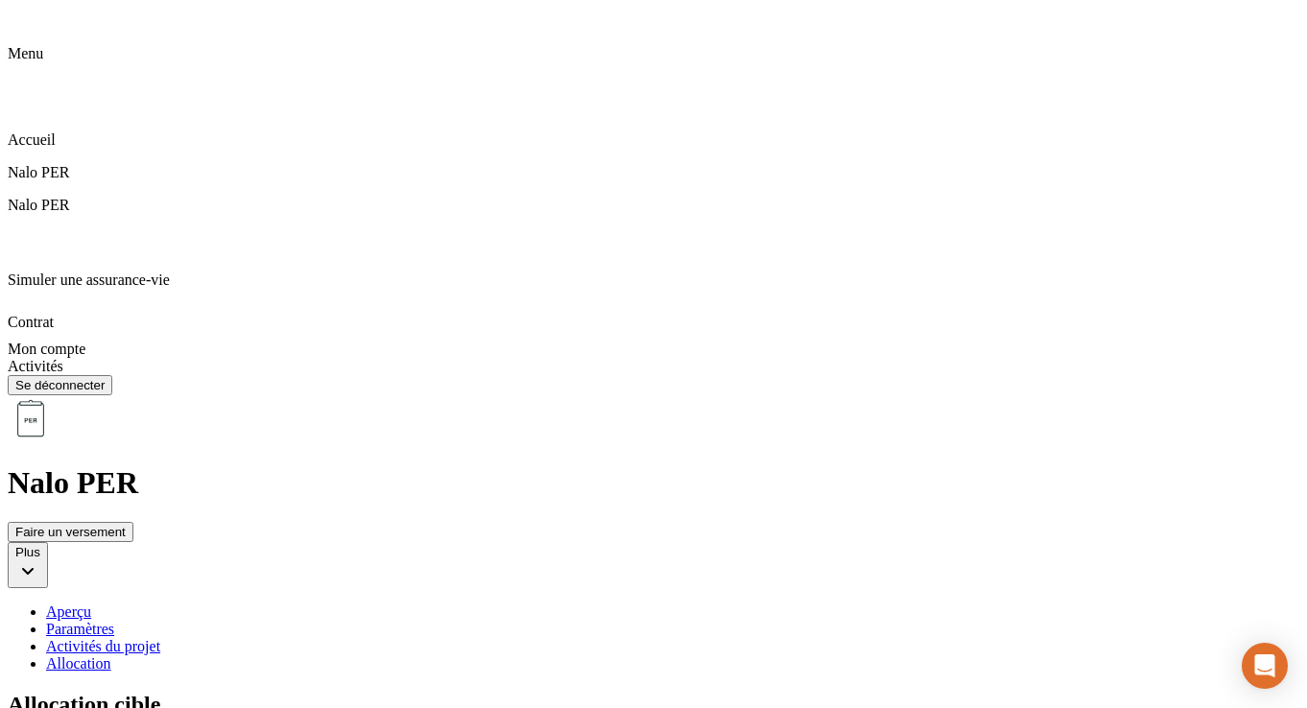
scroll to position [0, 0]
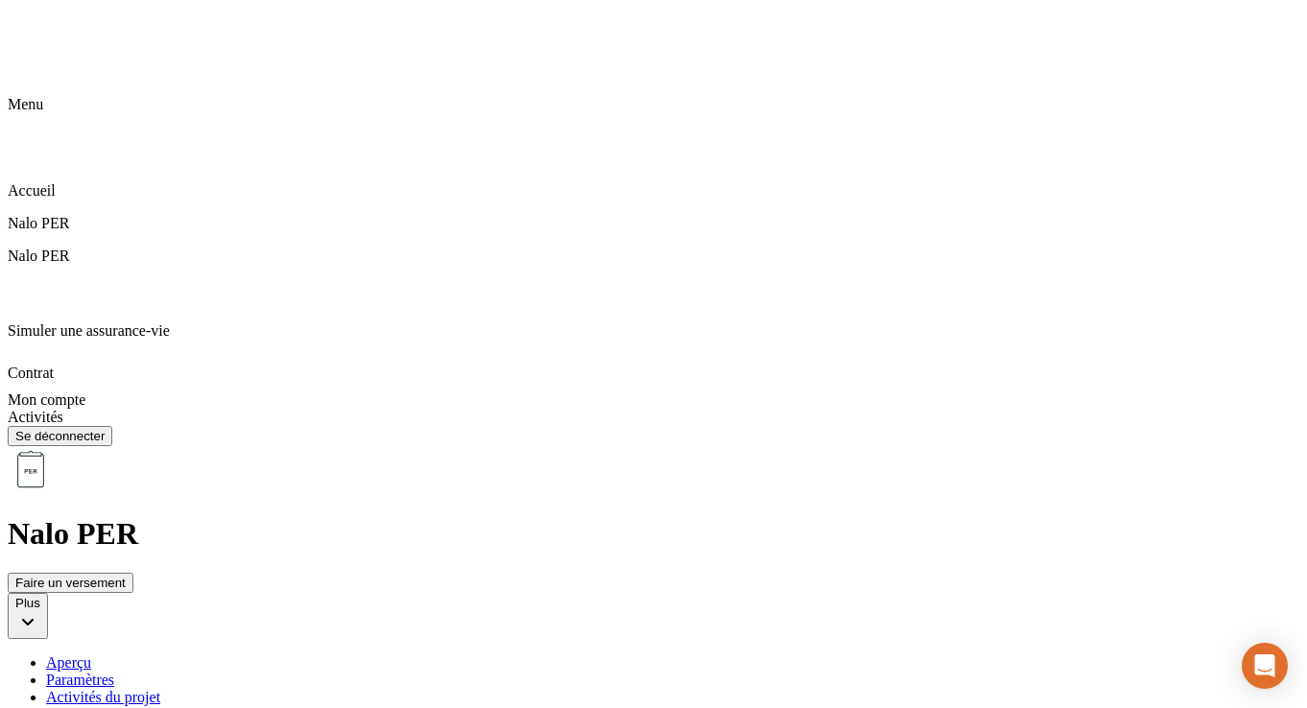
click at [585, 689] on div "Activités du projet" at bounding box center [673, 697] width 1254 height 17
click at [469, 672] on div "Paramètres" at bounding box center [673, 680] width 1254 height 17
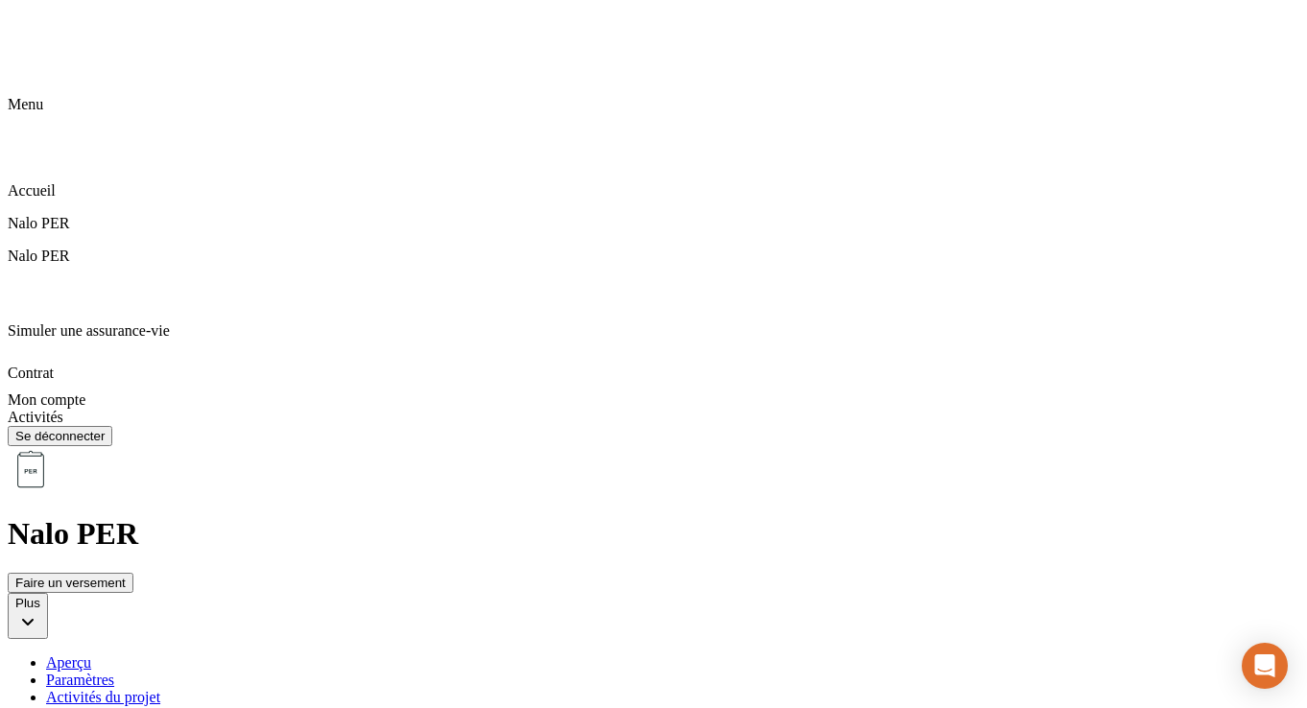
click at [368, 655] on div "Aperçu" at bounding box center [673, 663] width 1254 height 17
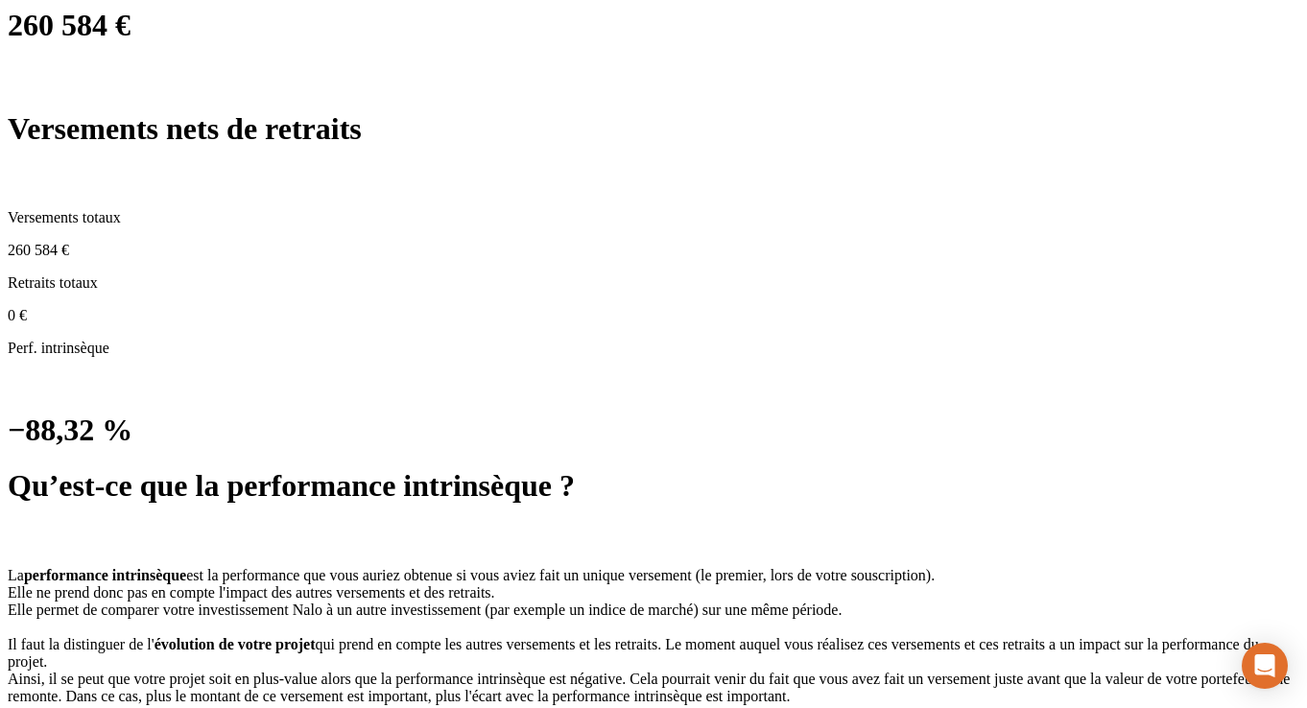
scroll to position [960, 0]
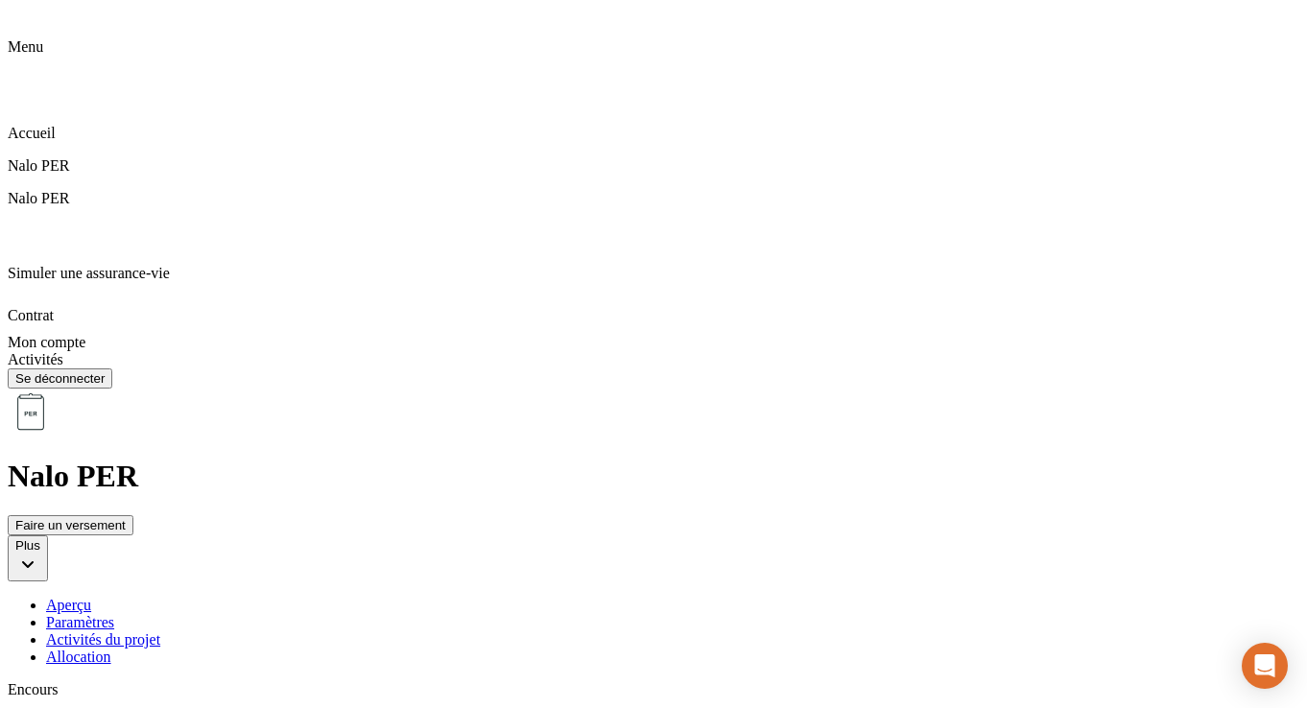
scroll to position [56, 0]
click at [605, 633] on li "Activités du projet" at bounding box center [673, 641] width 1254 height 17
click at [606, 633] on div "Activités du projet" at bounding box center [673, 641] width 1254 height 17
click at [461, 616] on div "Paramètres" at bounding box center [673, 624] width 1254 height 17
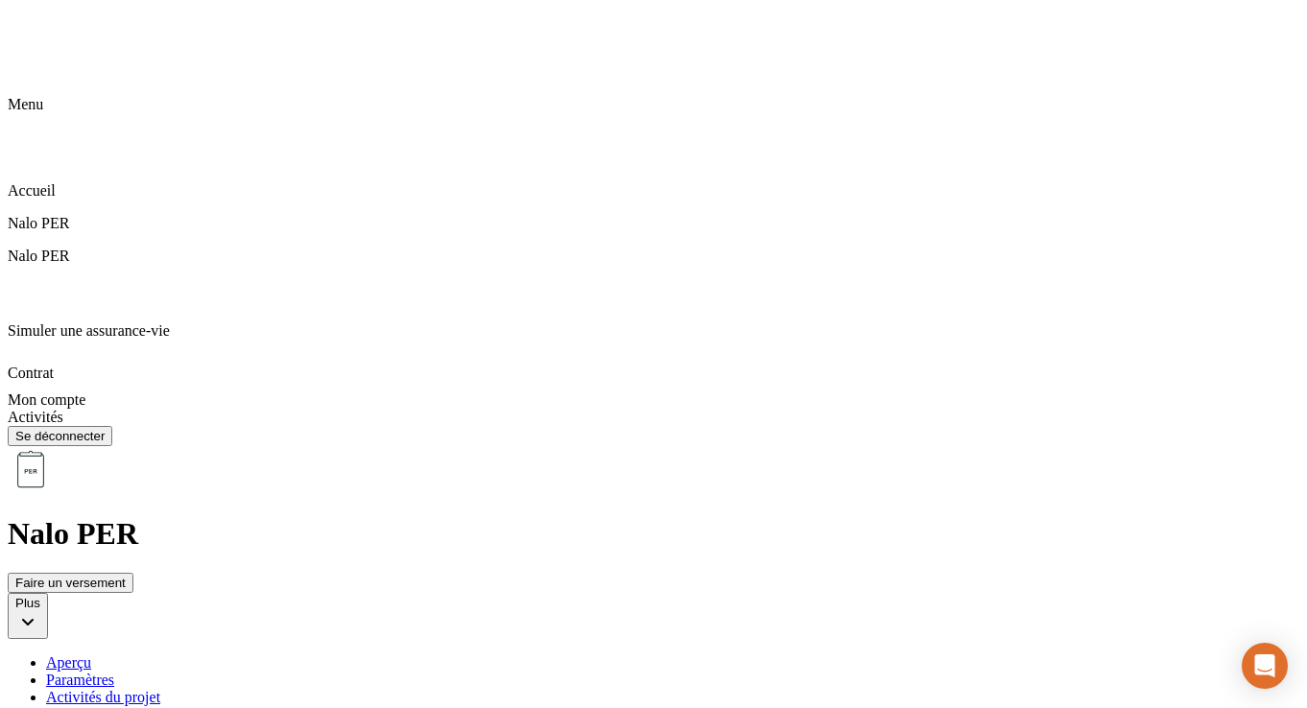
click at [367, 655] on div "Aperçu" at bounding box center [673, 663] width 1254 height 17
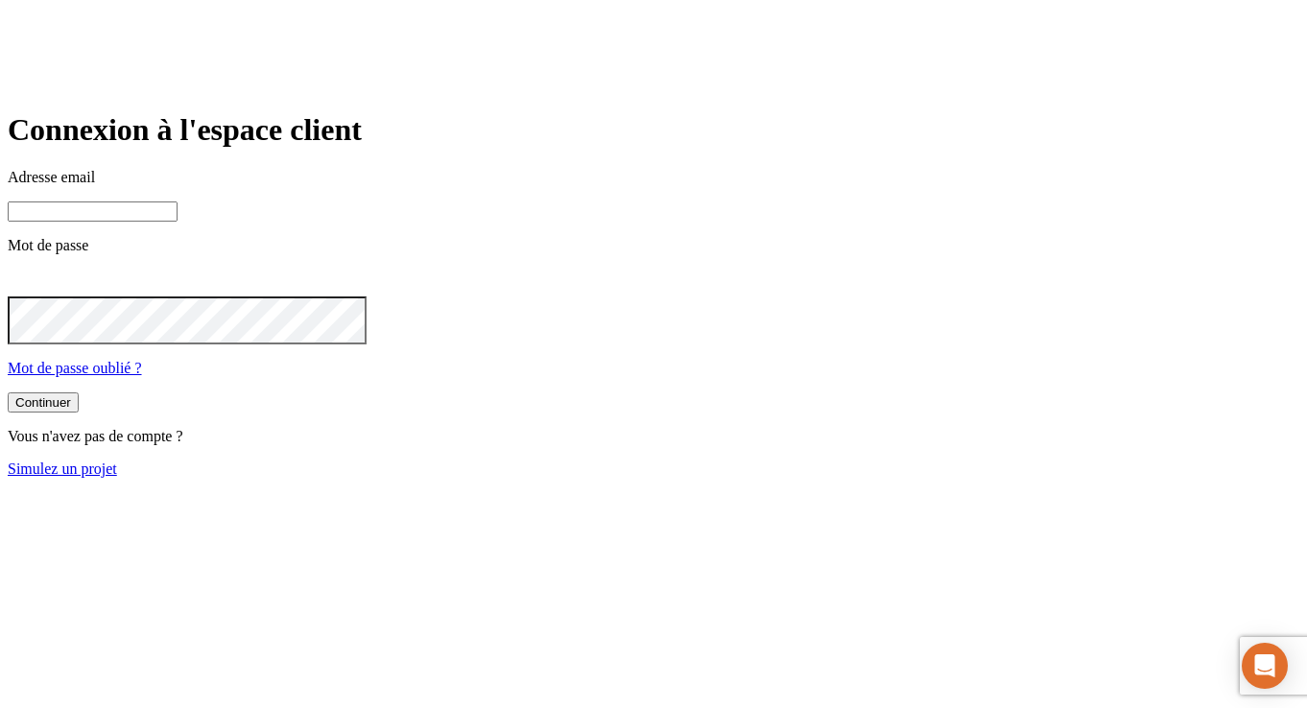
click at [178, 222] on input at bounding box center [93, 212] width 170 height 20
paste input "james.bond+27150@nalo.fr"
click at [178, 222] on input "james.bond+27150@nalo.fr" at bounding box center [93, 212] width 170 height 20
type input "james.bond+27150@nalo.fr"
click at [71, 412] on div "Continuer" at bounding box center [43, 404] width 56 height 14
